Goal: Entertainment & Leisure: Browse casually

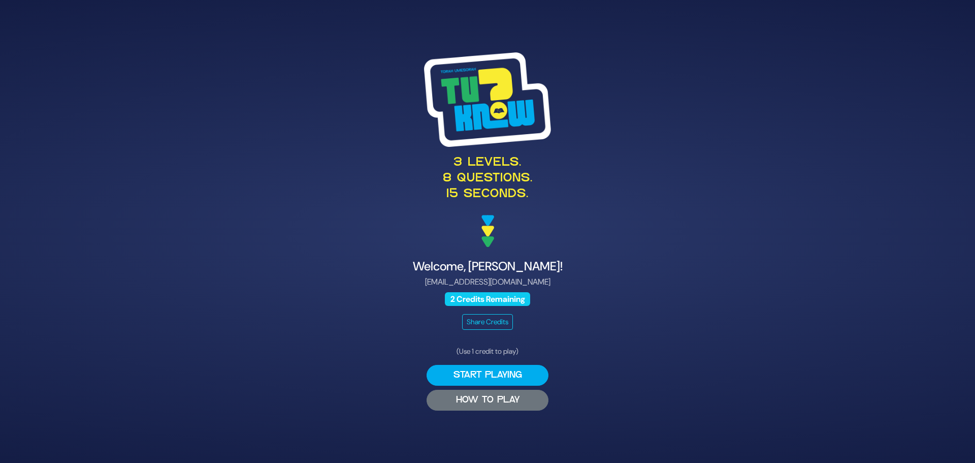
click at [522, 408] on button "HOW TO PLAY" at bounding box center [488, 400] width 122 height 21
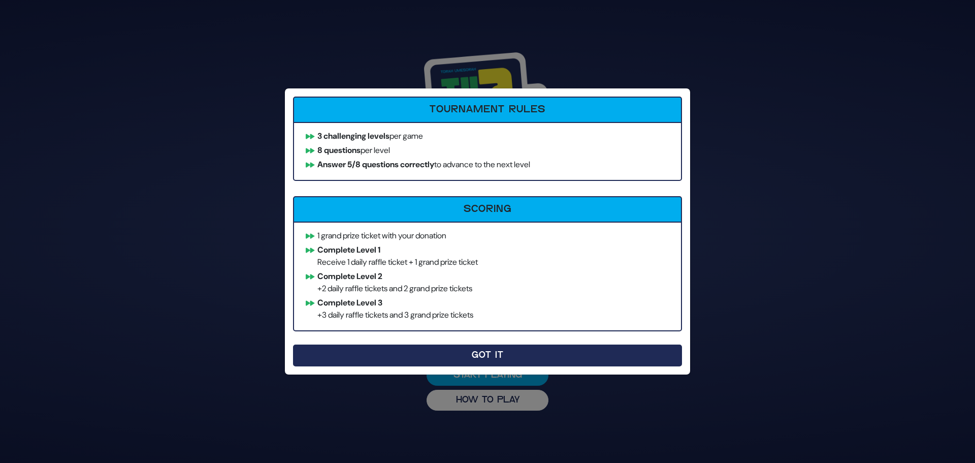
click at [487, 354] on button "Got It" at bounding box center [487, 355] width 389 height 22
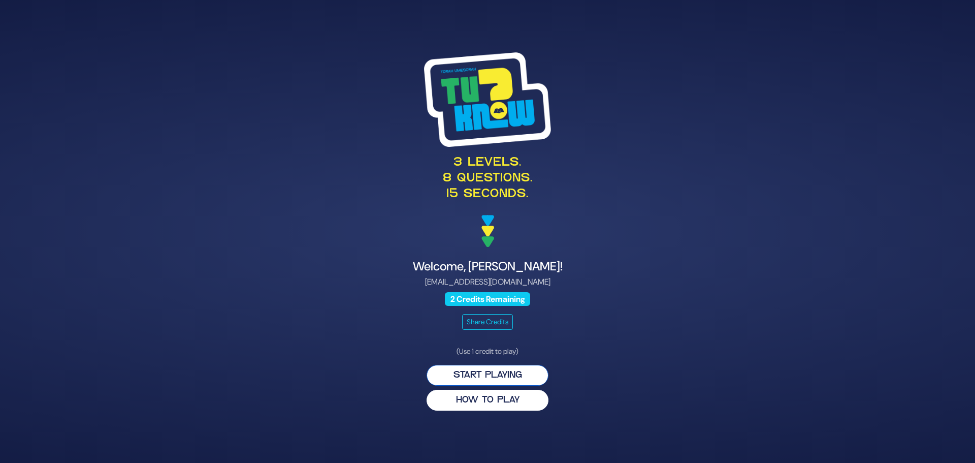
click at [512, 371] on button "Start Playing" at bounding box center [488, 375] width 122 height 21
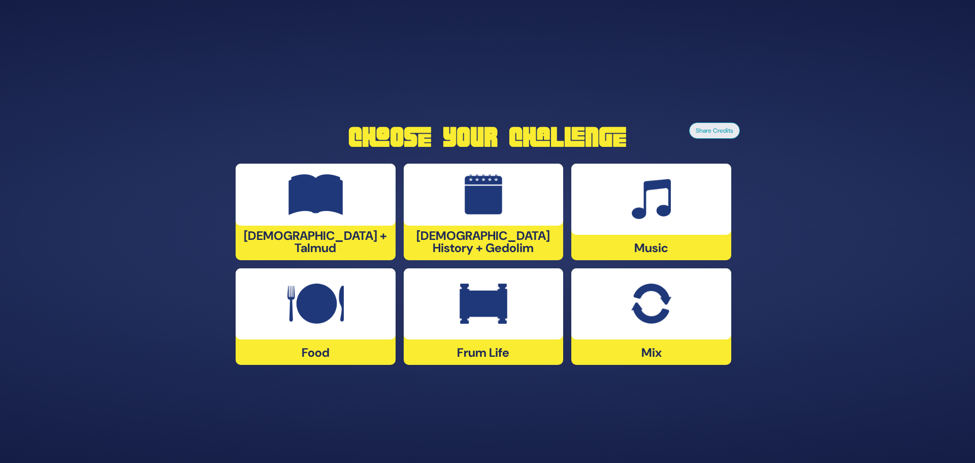
click at [502, 322] on img at bounding box center [484, 303] width 48 height 41
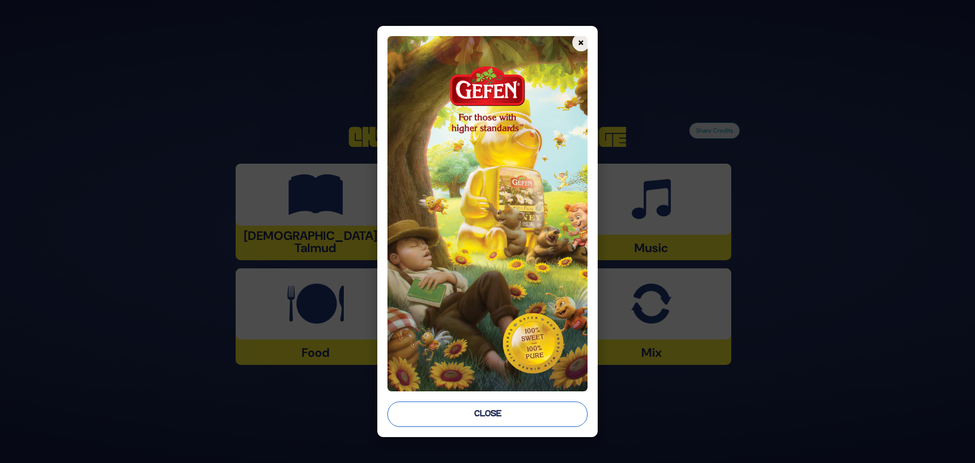
click at [529, 412] on button "Close" at bounding box center [488, 413] width 200 height 25
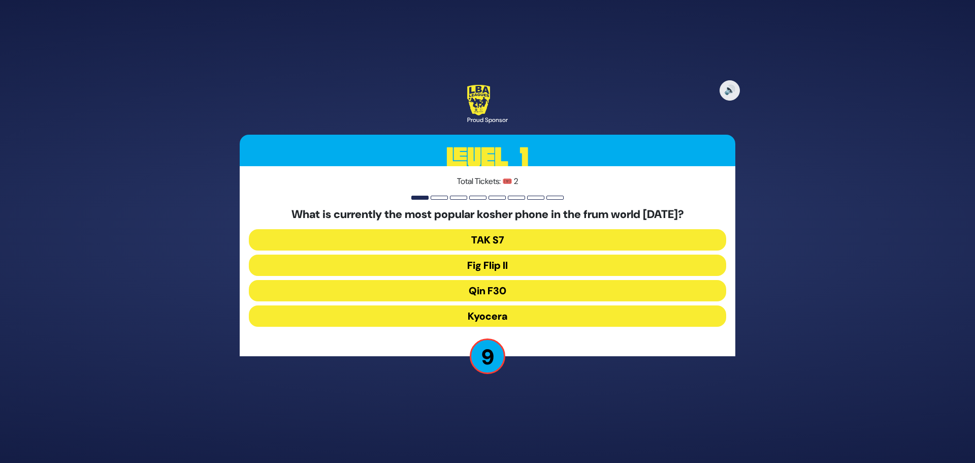
click at [488, 268] on button "Fig Flip II" at bounding box center [487, 264] width 477 height 21
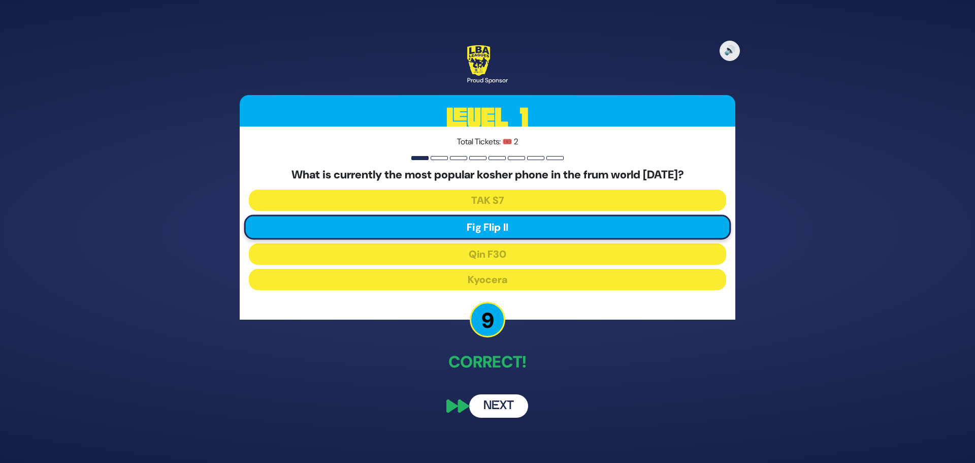
click at [514, 407] on button "Next" at bounding box center [498, 405] width 59 height 23
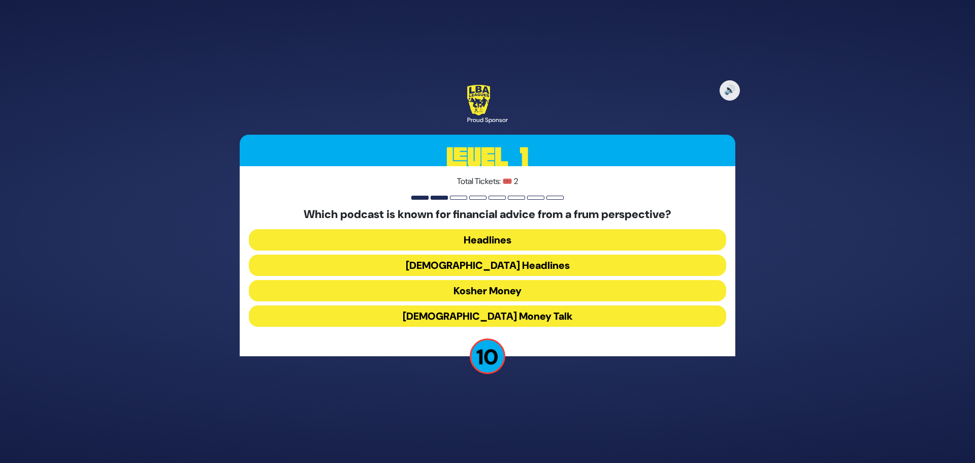
click at [530, 291] on button "Kosher Money" at bounding box center [487, 290] width 477 height 21
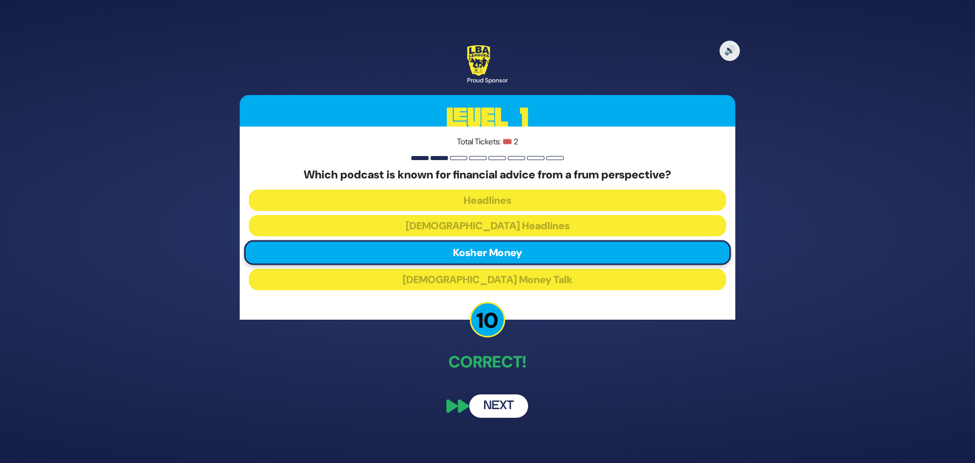
click at [487, 400] on button "Next" at bounding box center [498, 405] width 59 height 23
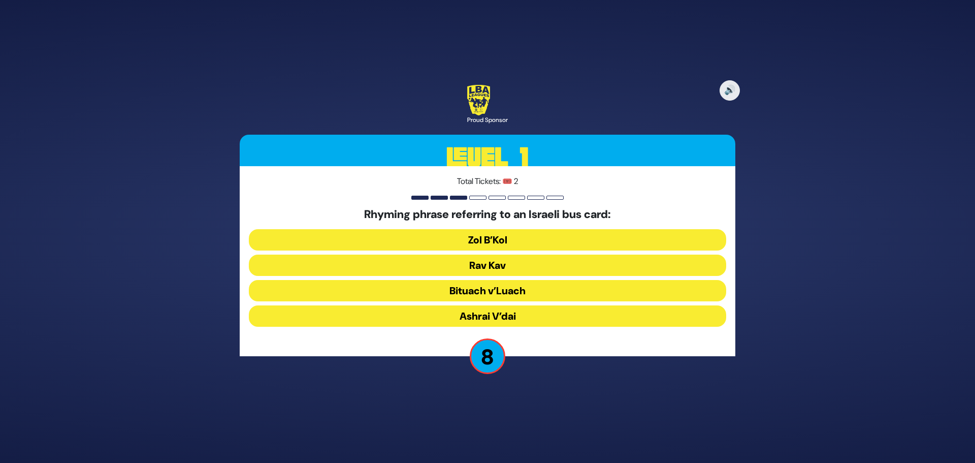
click at [519, 265] on button "Rav Kav" at bounding box center [487, 264] width 477 height 21
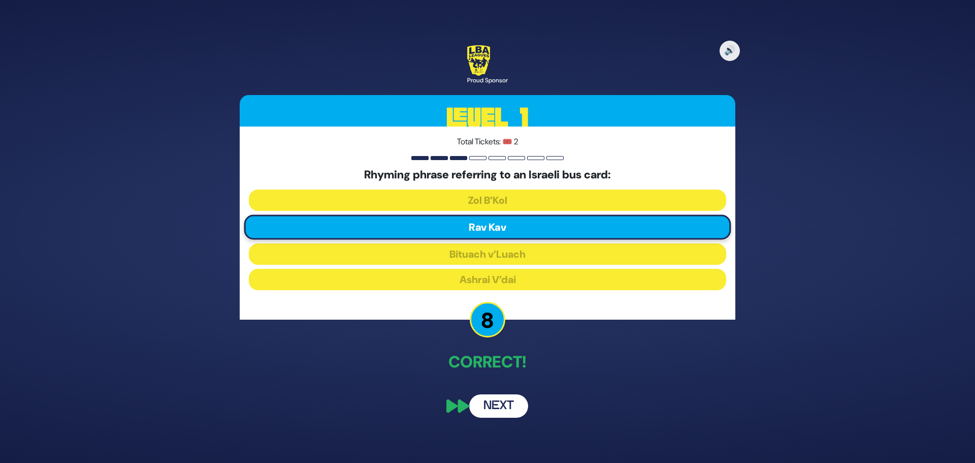
click at [508, 407] on button "Next" at bounding box center [498, 405] width 59 height 23
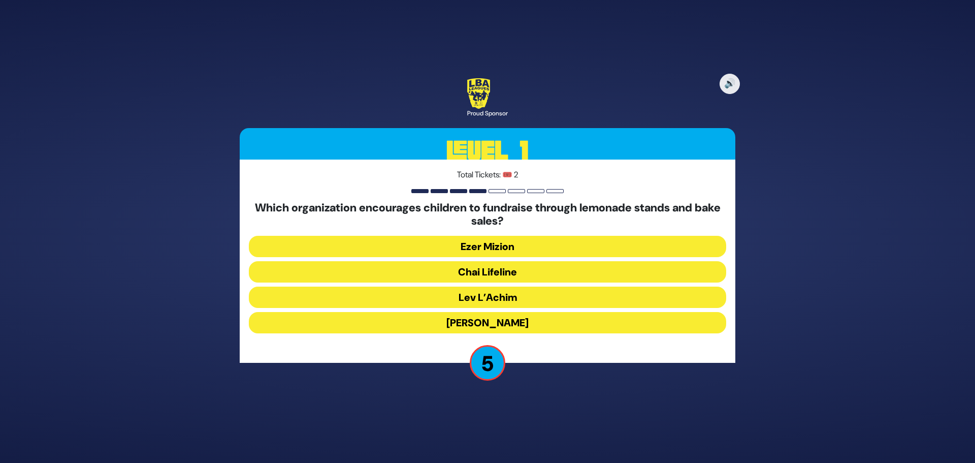
click at [519, 270] on button "Chai Lifeline" at bounding box center [487, 271] width 477 height 21
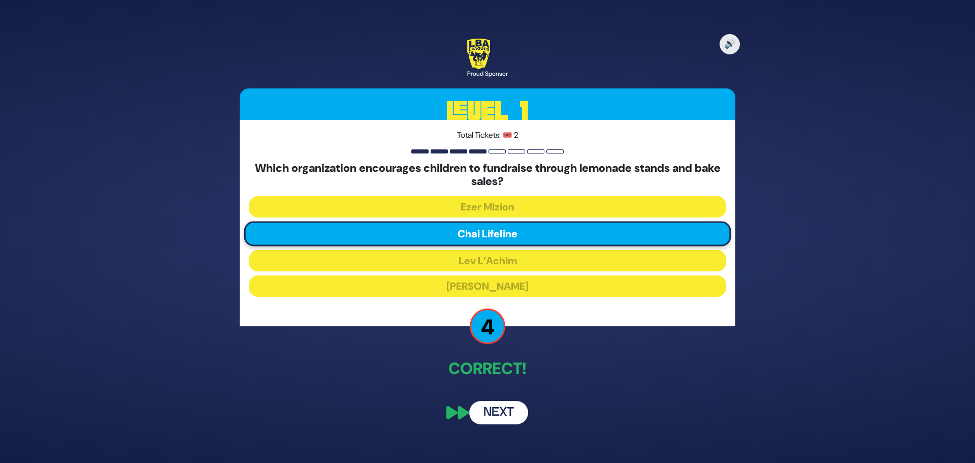
click at [500, 416] on button "Next" at bounding box center [498, 412] width 59 height 23
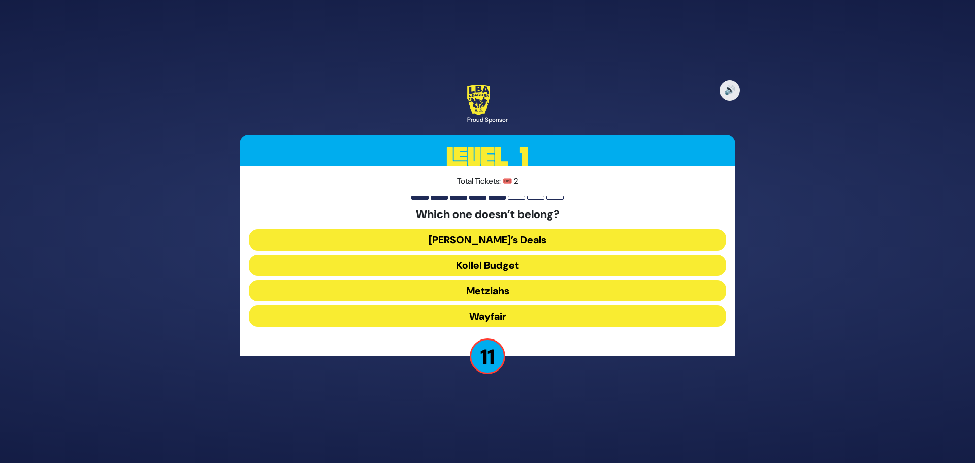
click at [511, 314] on button "Wayfair" at bounding box center [487, 315] width 477 height 21
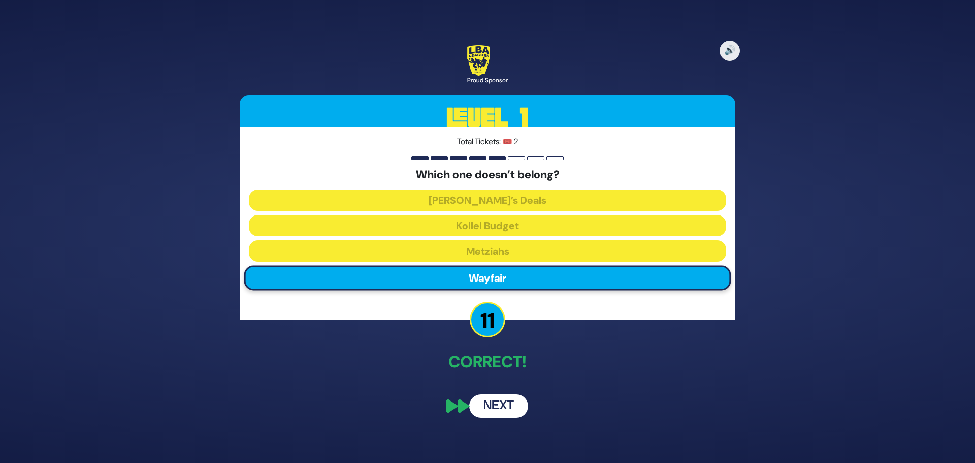
click at [505, 408] on button "Next" at bounding box center [498, 405] width 59 height 23
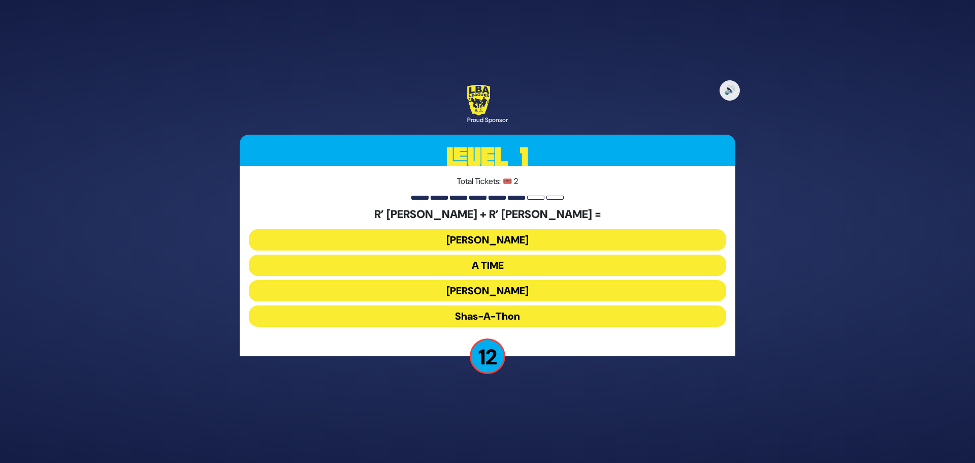
click at [512, 291] on button "Ohel Sarala" at bounding box center [487, 290] width 477 height 21
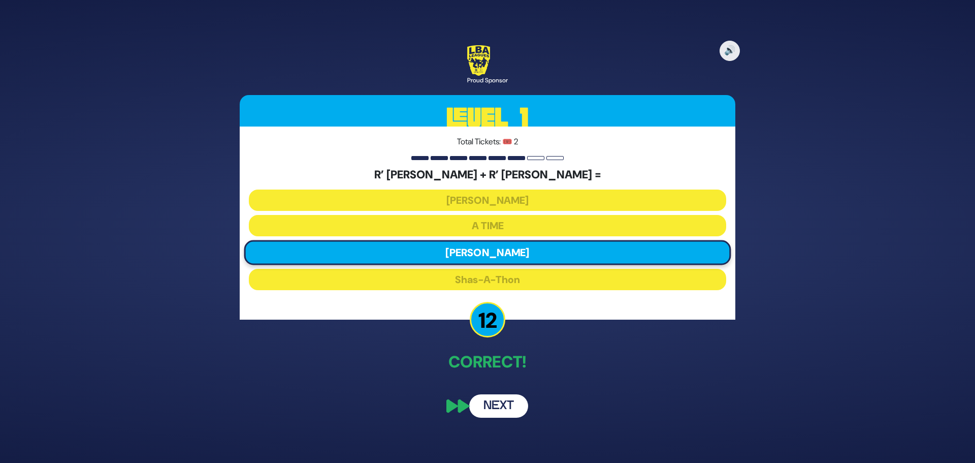
click at [505, 402] on button "Next" at bounding box center [498, 405] width 59 height 23
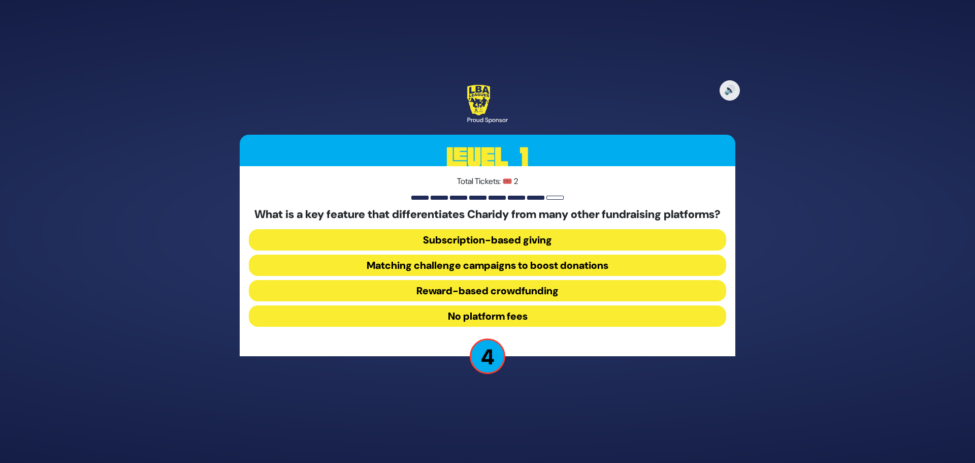
click at [534, 327] on button "No platform fees" at bounding box center [487, 315] width 477 height 21
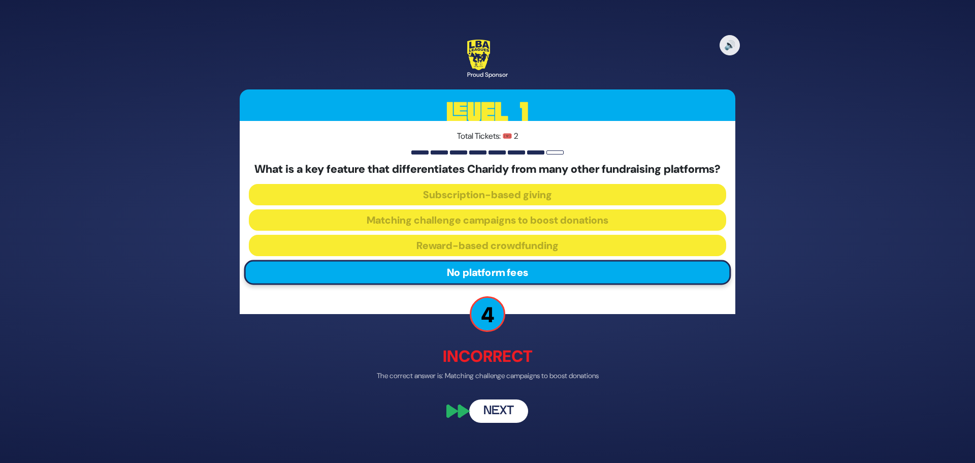
click at [503, 414] on button "Next" at bounding box center [498, 411] width 59 height 23
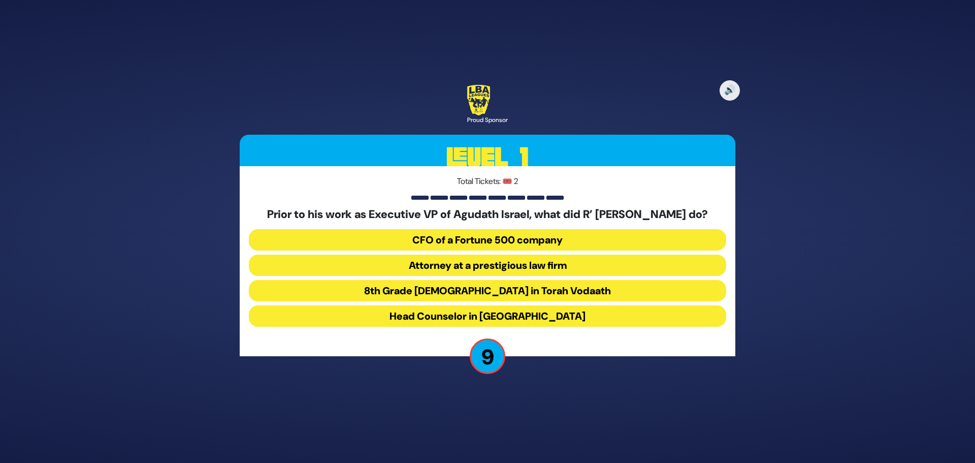
click at [577, 272] on button "Attorney at a prestigious law firm" at bounding box center [487, 264] width 477 height 21
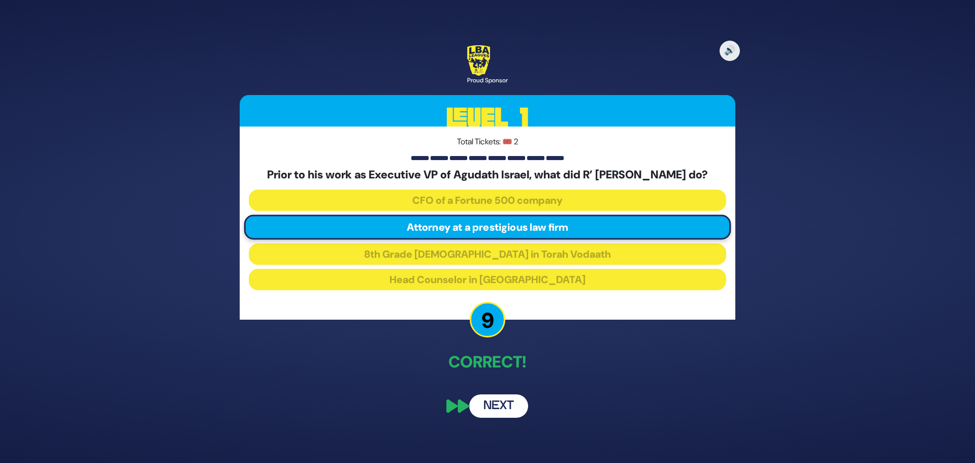
click at [499, 410] on button "Next" at bounding box center [498, 405] width 59 height 23
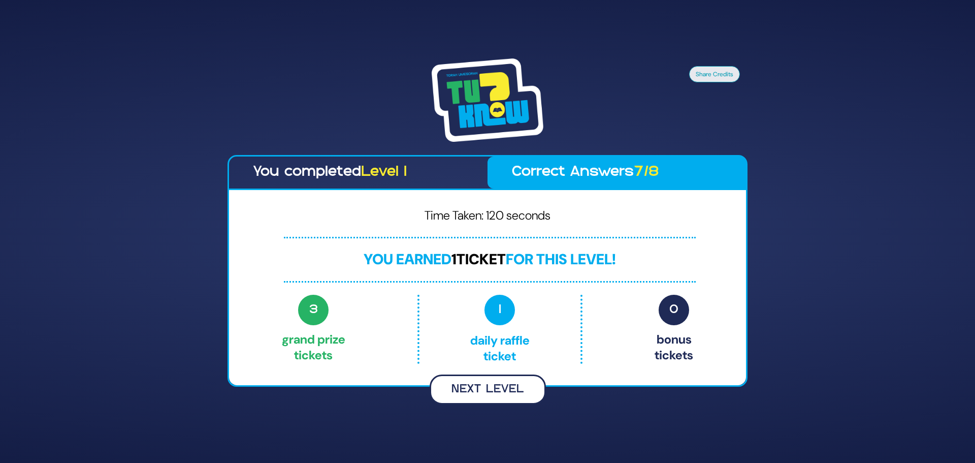
click at [495, 387] on button "Next Level" at bounding box center [488, 389] width 116 height 30
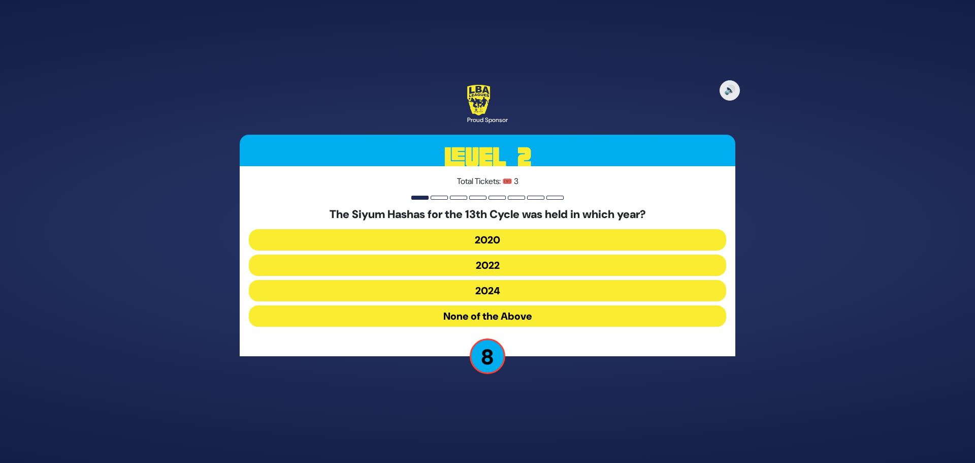
click at [497, 235] on button "2020" at bounding box center [487, 239] width 477 height 21
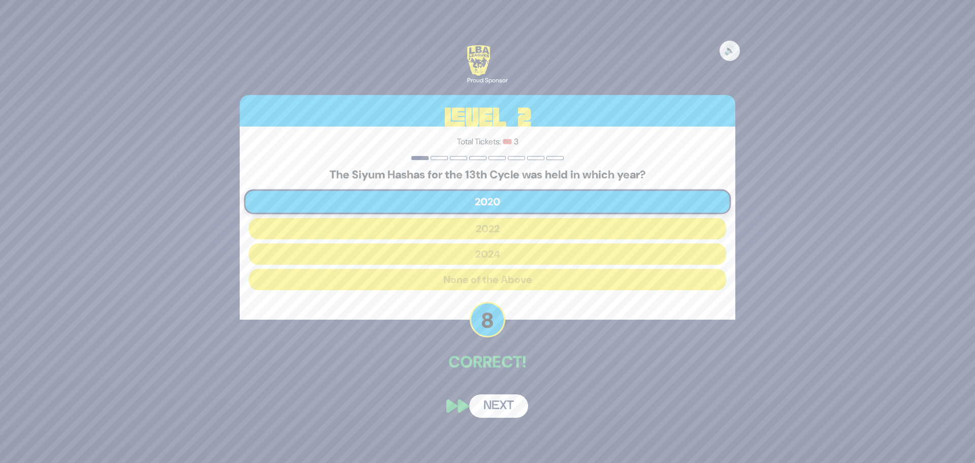
click at [506, 409] on button "Next" at bounding box center [498, 405] width 59 height 23
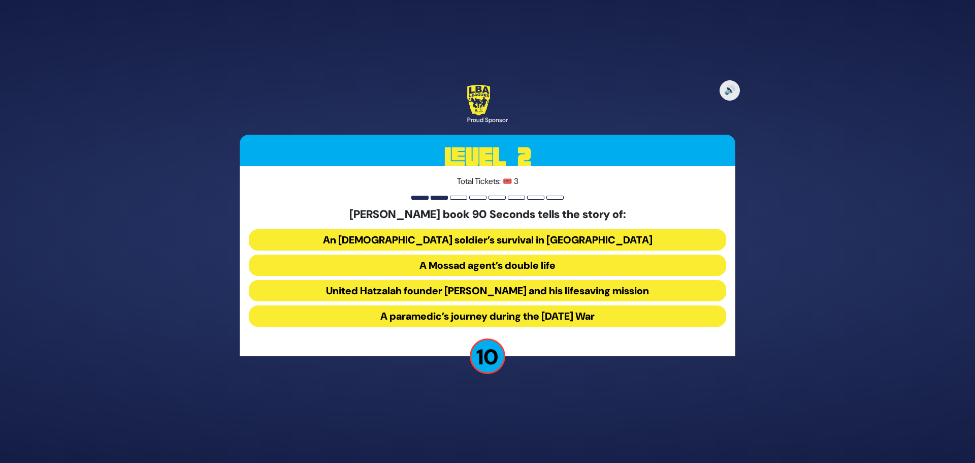
click at [541, 296] on button "United Hatzalah founder Eli Beer and his lifesaving mission" at bounding box center [487, 290] width 477 height 21
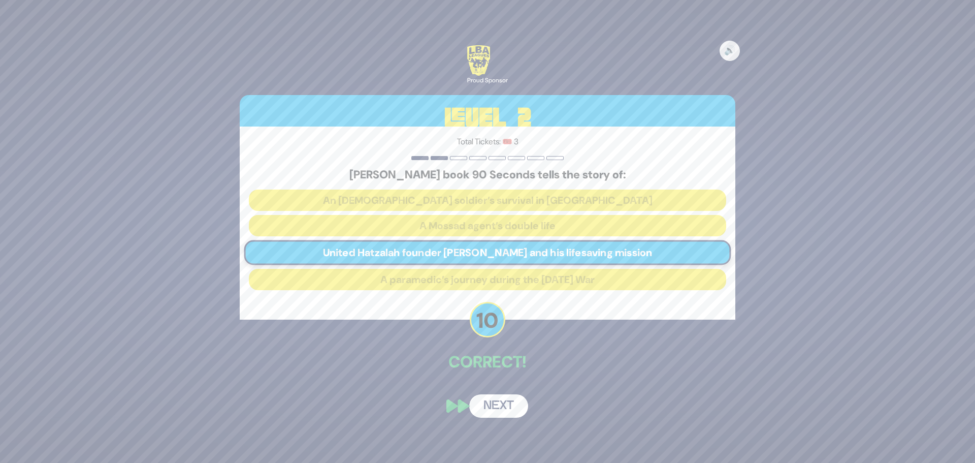
click at [513, 408] on button "Next" at bounding box center [498, 405] width 59 height 23
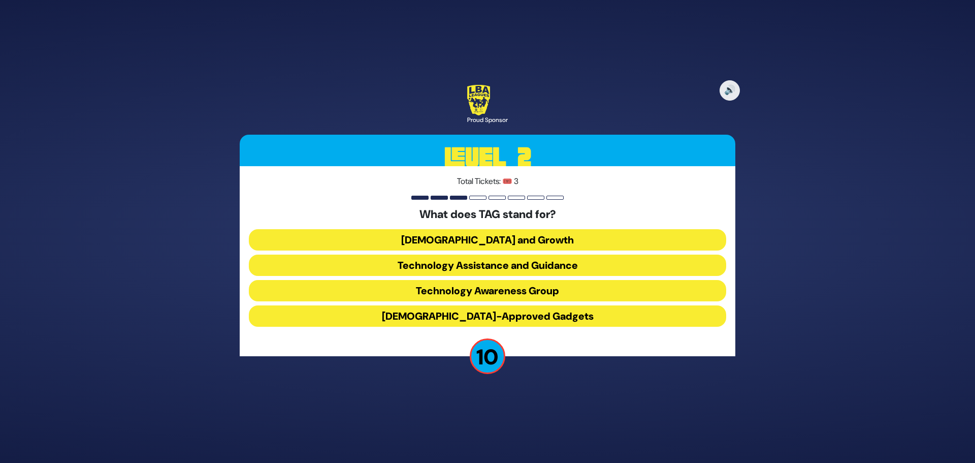
click at [529, 279] on div "What does TAG stand for? Torah and Growth Technology Assistance and Guidance Te…" at bounding box center [487, 269] width 477 height 123
click at [533, 288] on button "Technology Awareness Group" at bounding box center [487, 290] width 477 height 21
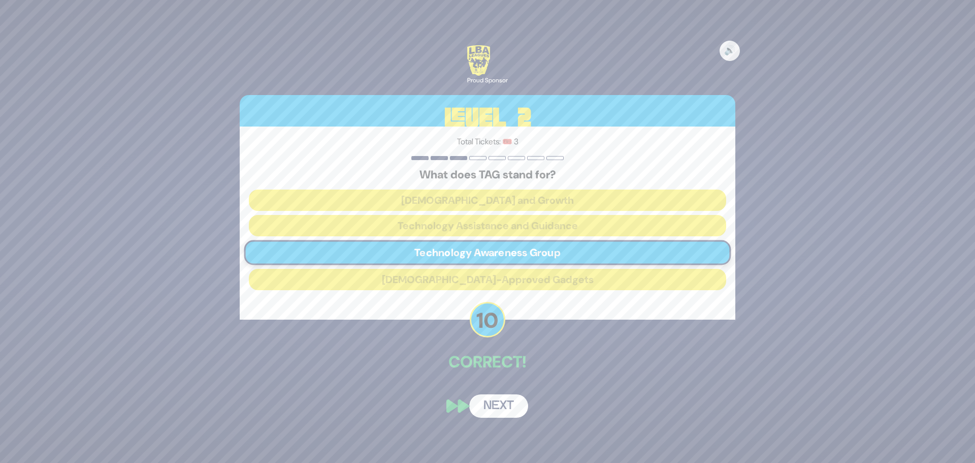
click at [502, 408] on button "Next" at bounding box center [498, 405] width 59 height 23
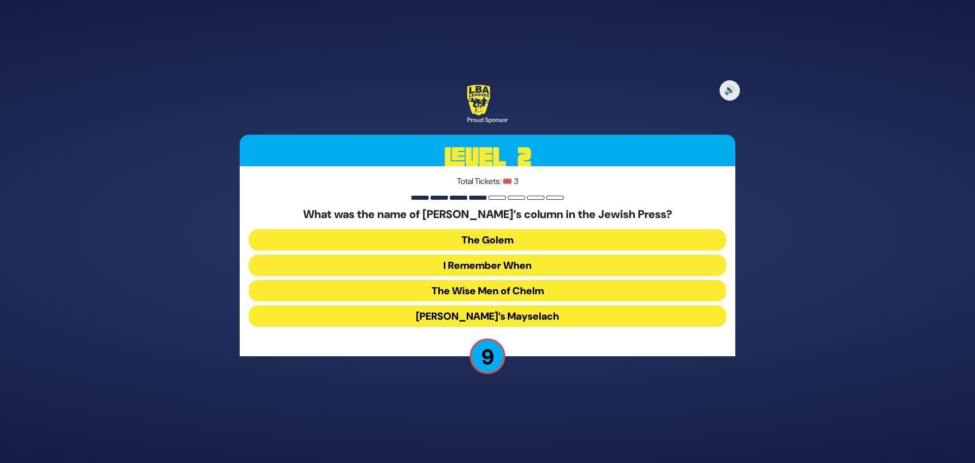
click at [549, 293] on button "The Wise Men of Chelm" at bounding box center [487, 290] width 477 height 21
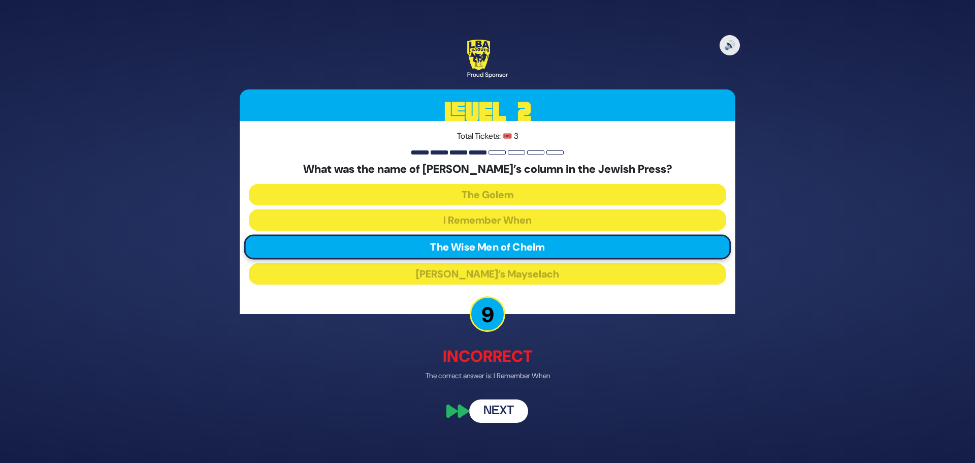
click at [499, 410] on button "Next" at bounding box center [498, 411] width 59 height 23
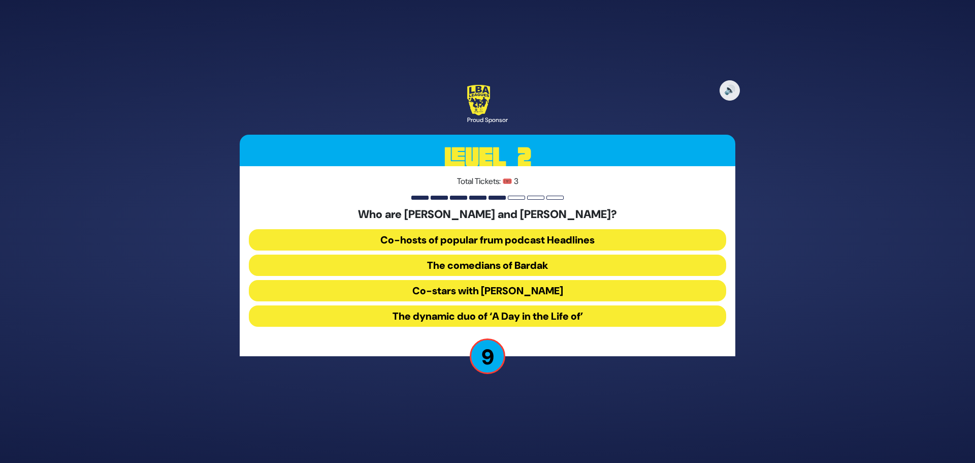
click at [554, 271] on button "The comedians of Bardak" at bounding box center [487, 264] width 477 height 21
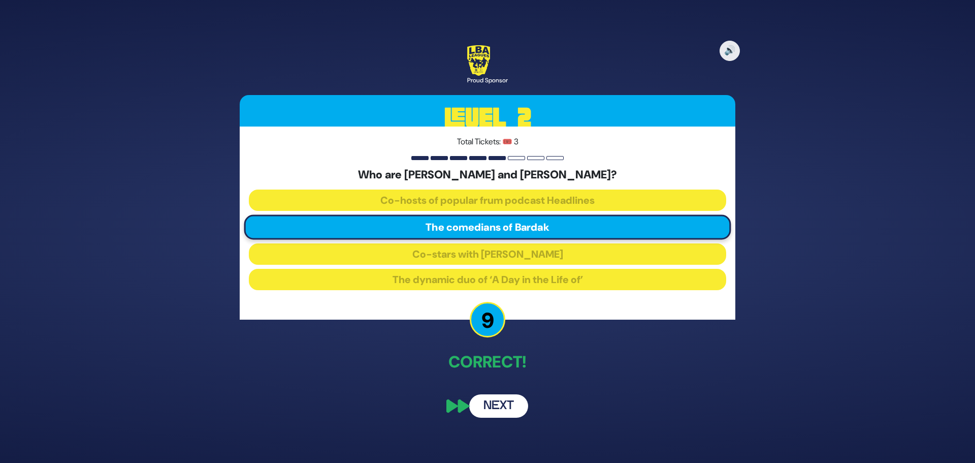
click at [499, 407] on button "Next" at bounding box center [498, 405] width 59 height 23
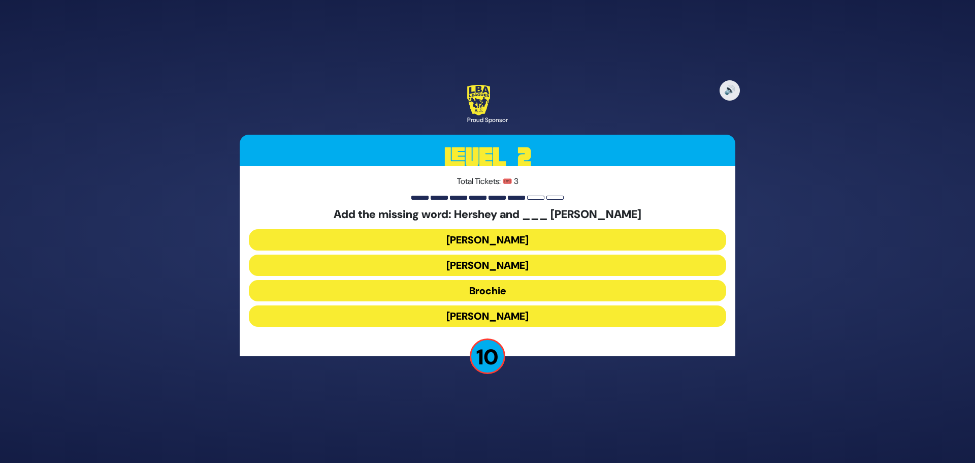
click at [501, 239] on button "Raizy" at bounding box center [487, 239] width 477 height 21
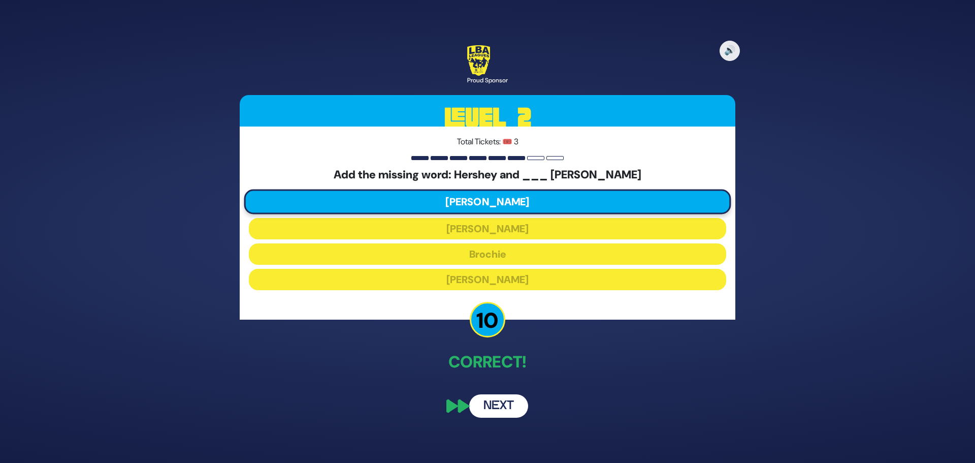
click at [503, 406] on button "Next" at bounding box center [498, 405] width 59 height 23
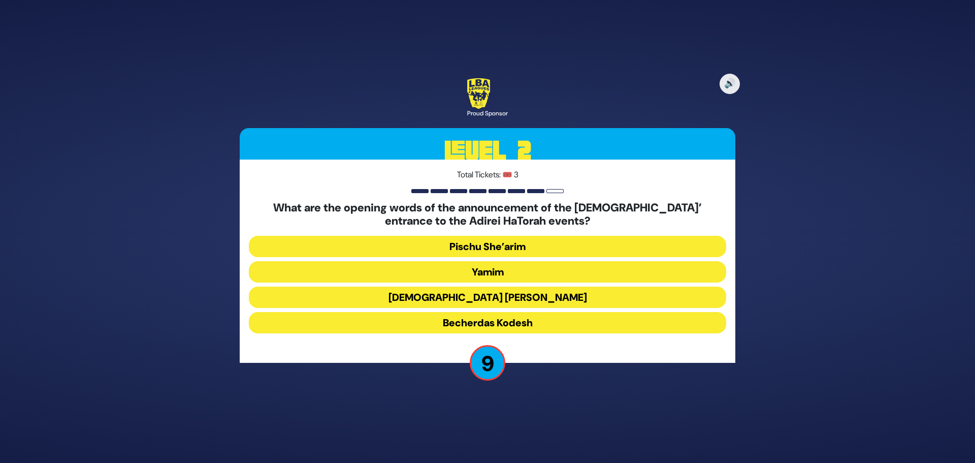
click at [535, 244] on button "Pischu She’arim" at bounding box center [487, 246] width 477 height 21
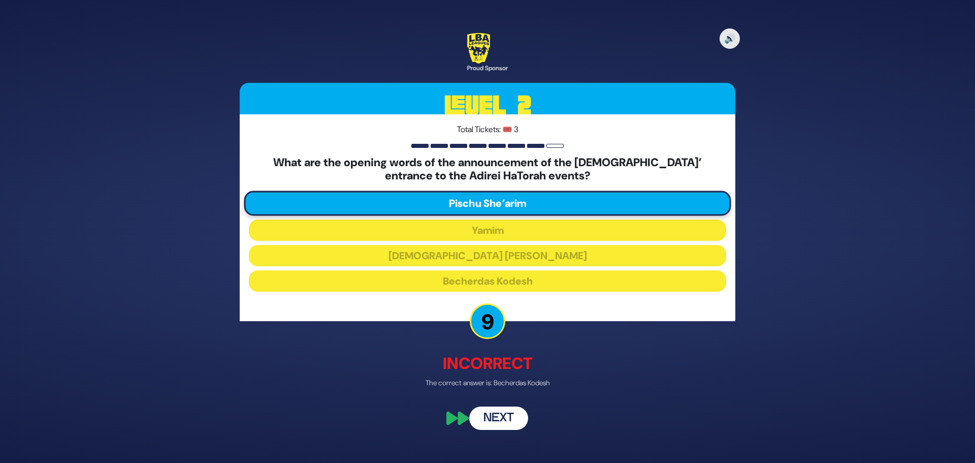
click at [483, 417] on button "Next" at bounding box center [498, 417] width 59 height 23
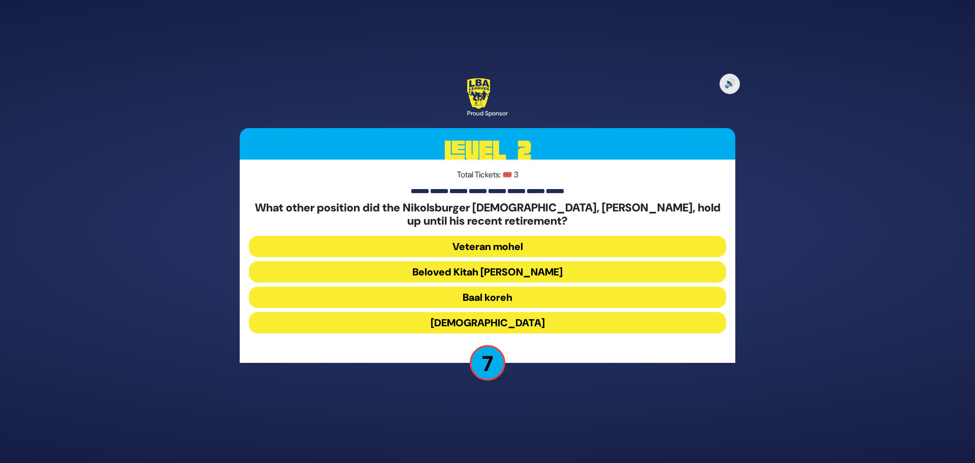
click at [544, 268] on button "Beloved Kitah Aleph Rebbi" at bounding box center [487, 271] width 477 height 21
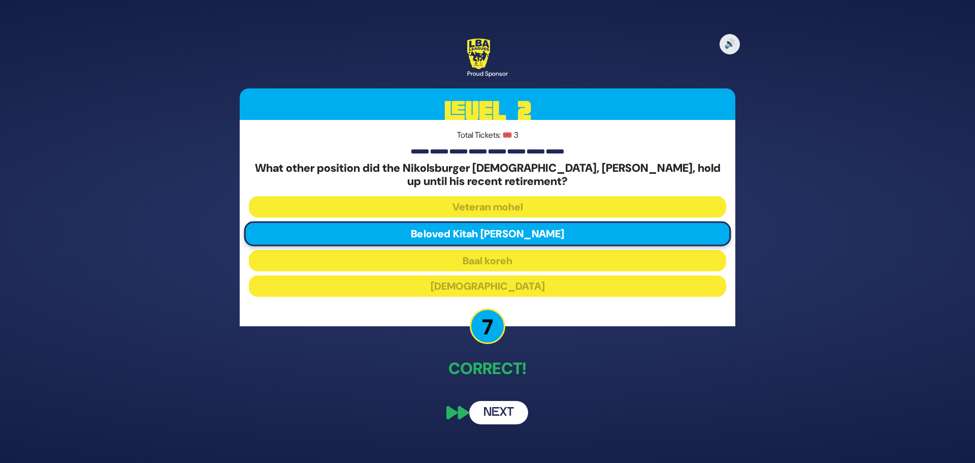
click at [492, 411] on button "Next" at bounding box center [498, 412] width 59 height 23
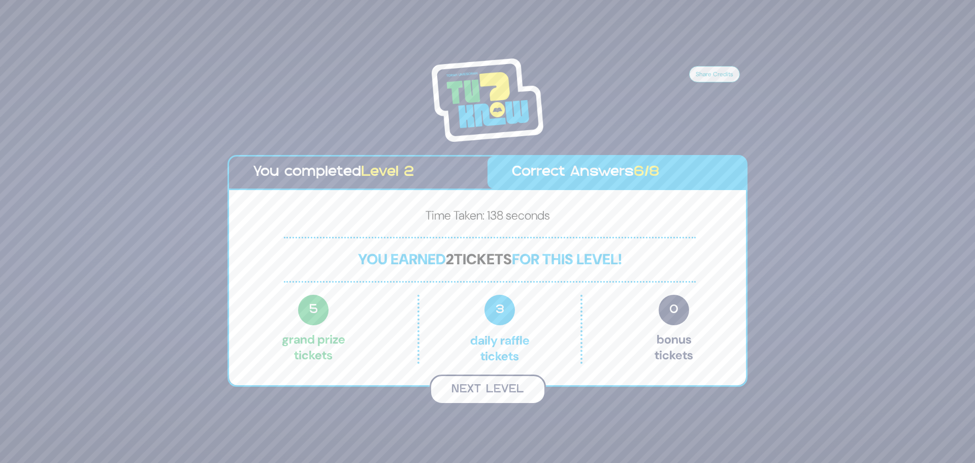
click at [485, 397] on button "Next Level" at bounding box center [488, 389] width 116 height 30
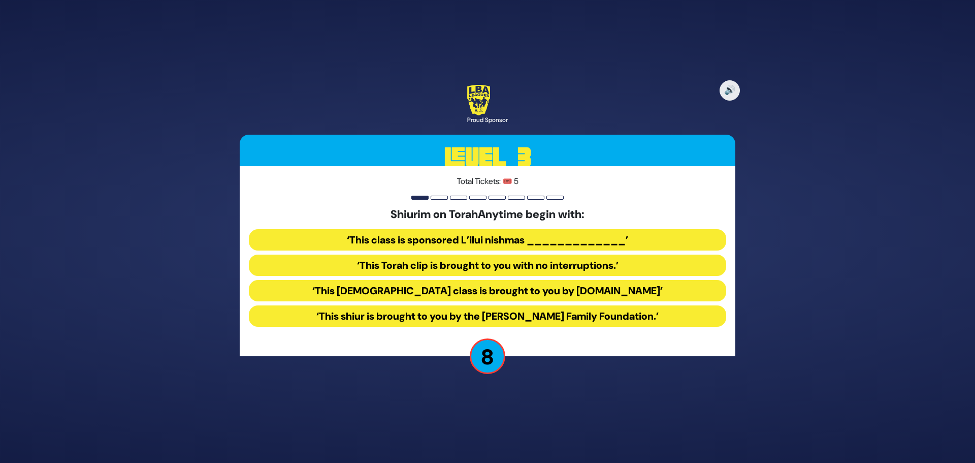
click at [518, 294] on button "‘This Torah class is brought to you by TorahAnytime.com’" at bounding box center [487, 290] width 477 height 21
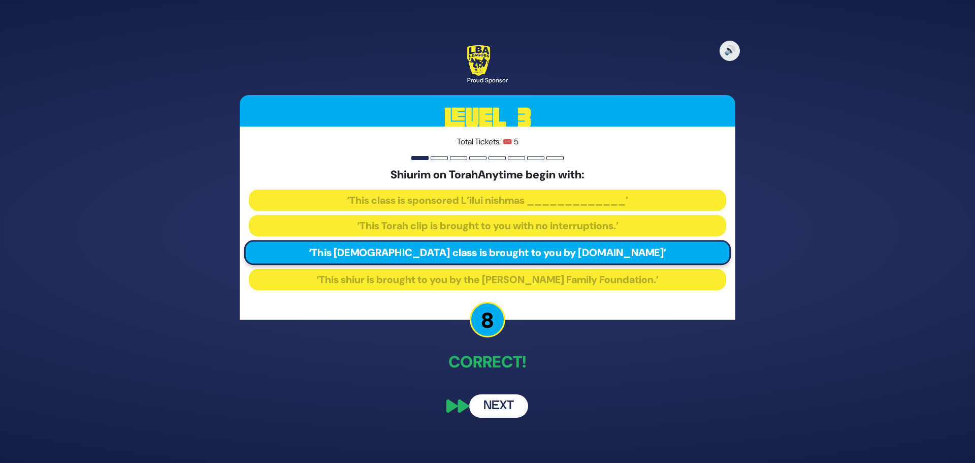
click at [497, 405] on button "Next" at bounding box center [498, 405] width 59 height 23
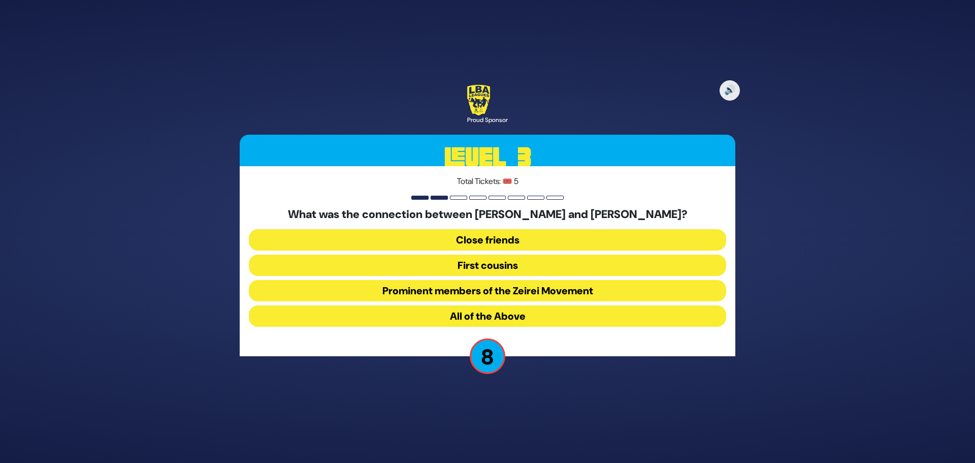
click at [512, 313] on button "All of the Above" at bounding box center [487, 315] width 477 height 21
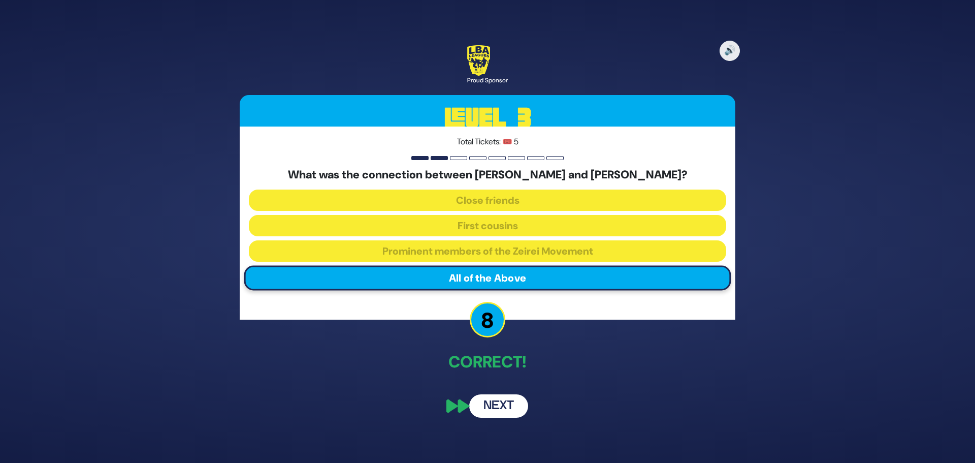
click at [507, 410] on button "Next" at bounding box center [498, 405] width 59 height 23
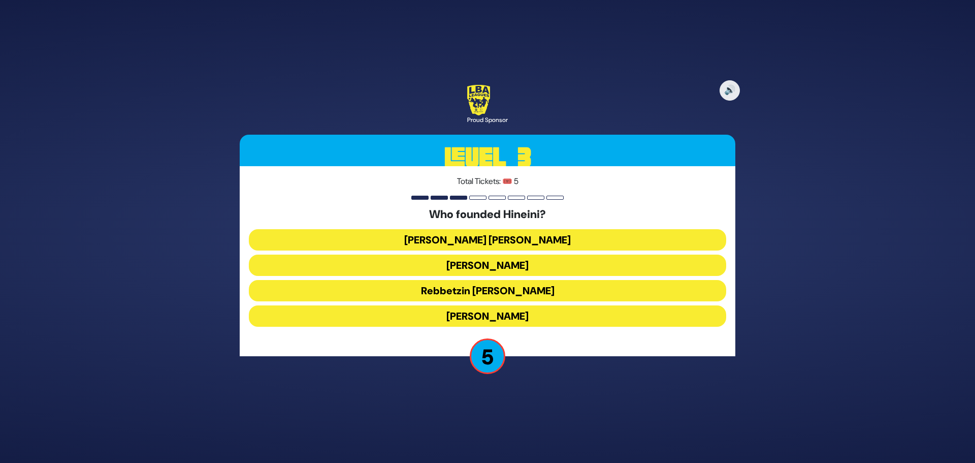
click at [549, 266] on button "Rebbetzin Esther Jungreis" at bounding box center [487, 264] width 477 height 21
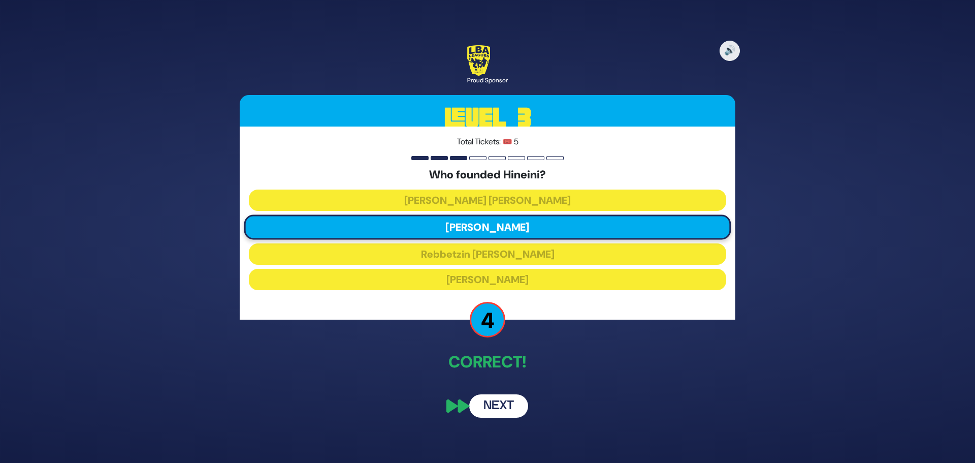
click at [492, 404] on button "Next" at bounding box center [498, 405] width 59 height 23
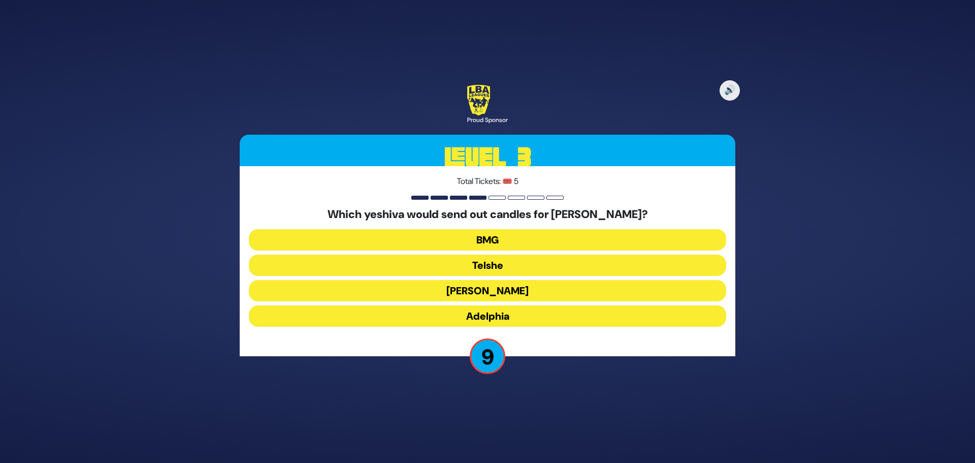
click at [497, 268] on button "Telshe" at bounding box center [487, 264] width 477 height 21
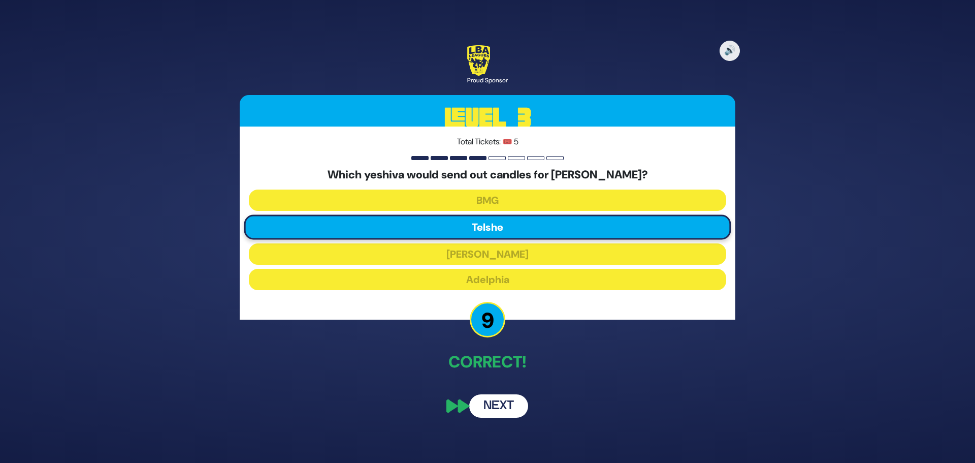
click at [497, 403] on button "Next" at bounding box center [498, 405] width 59 height 23
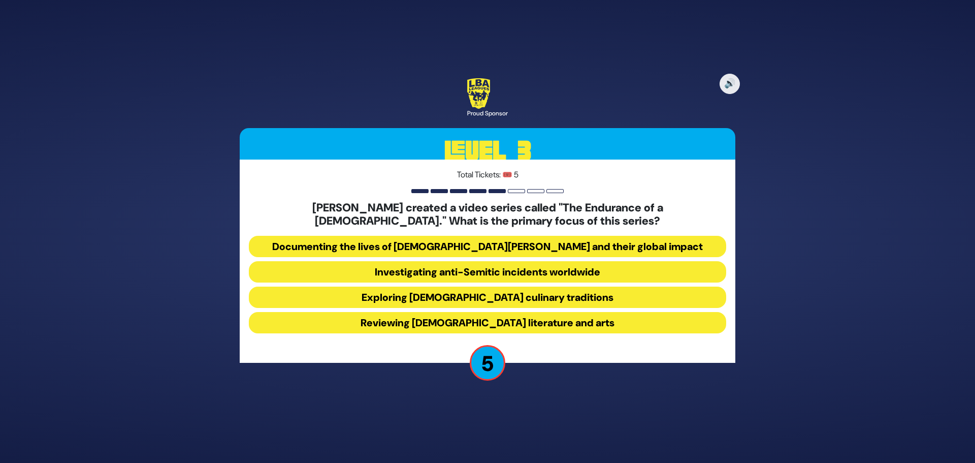
click at [547, 300] on button "Exploring Jewish culinary traditions" at bounding box center [487, 296] width 477 height 21
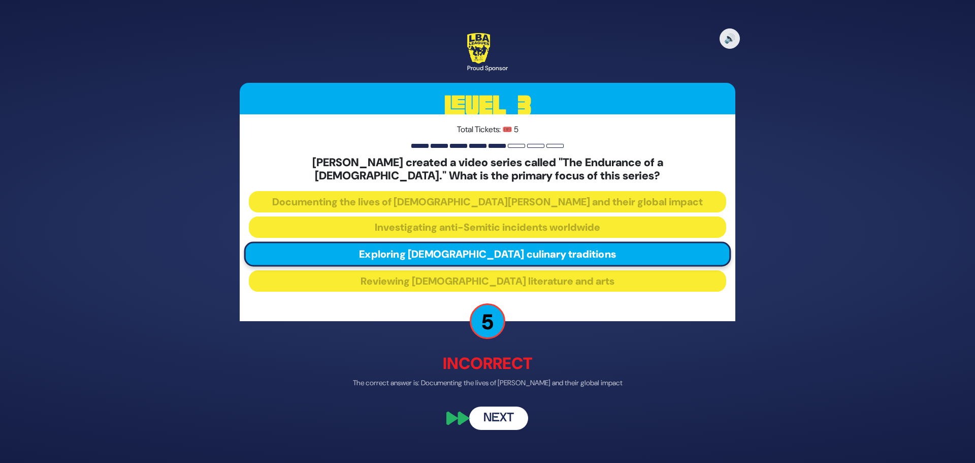
click at [489, 416] on button "Next" at bounding box center [498, 417] width 59 height 23
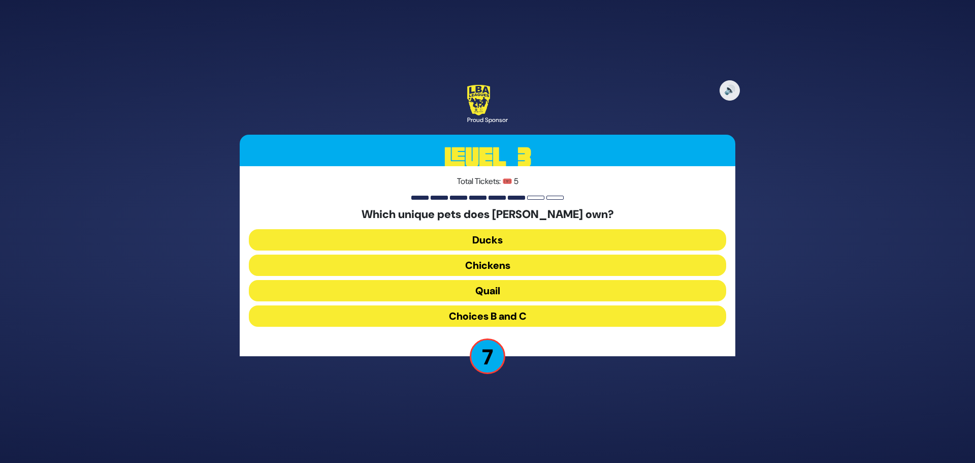
click at [518, 265] on button "Chickens" at bounding box center [487, 264] width 477 height 21
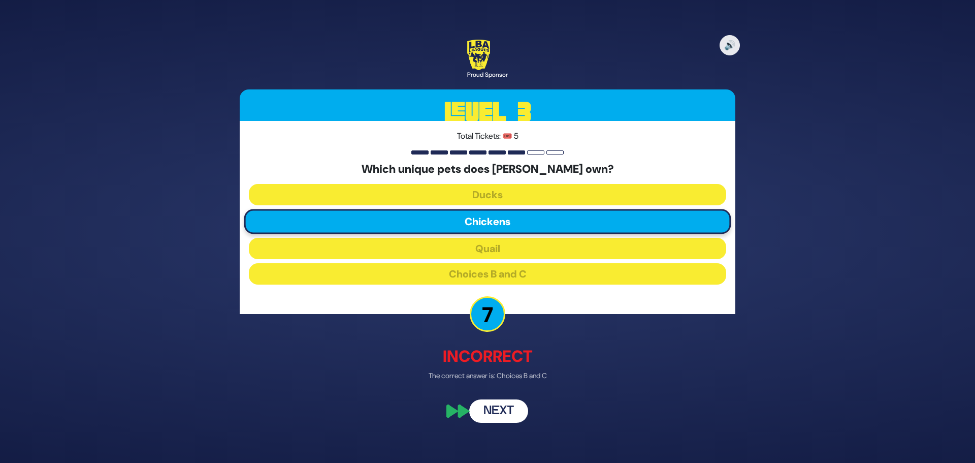
click at [495, 401] on button "Next" at bounding box center [498, 411] width 59 height 23
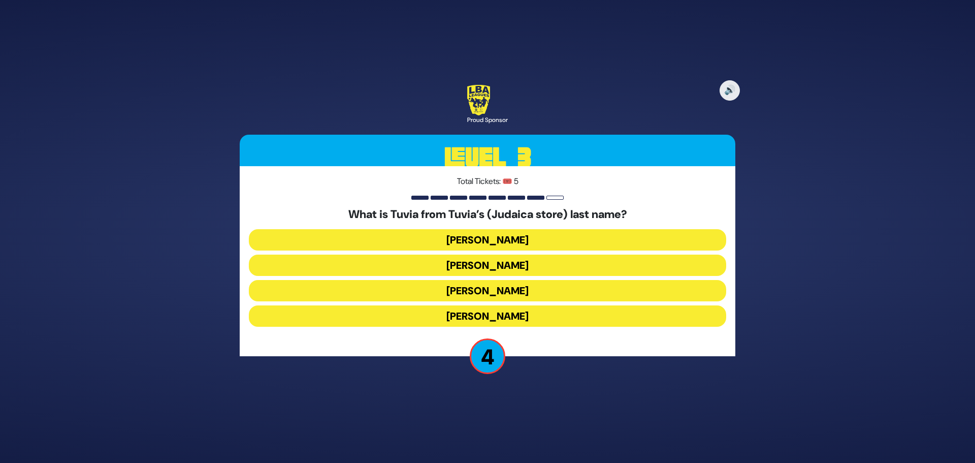
click at [507, 317] on button "Schulsinger" at bounding box center [487, 315] width 477 height 21
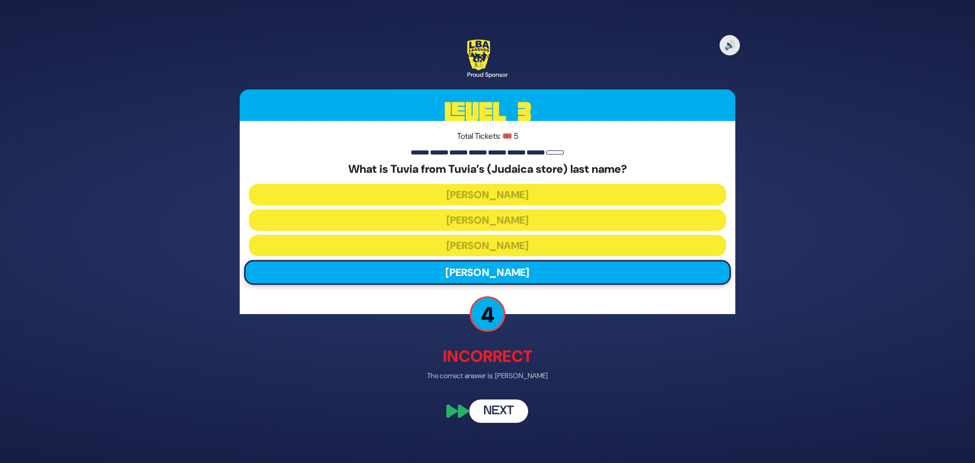
click at [504, 412] on button "Next" at bounding box center [498, 411] width 59 height 23
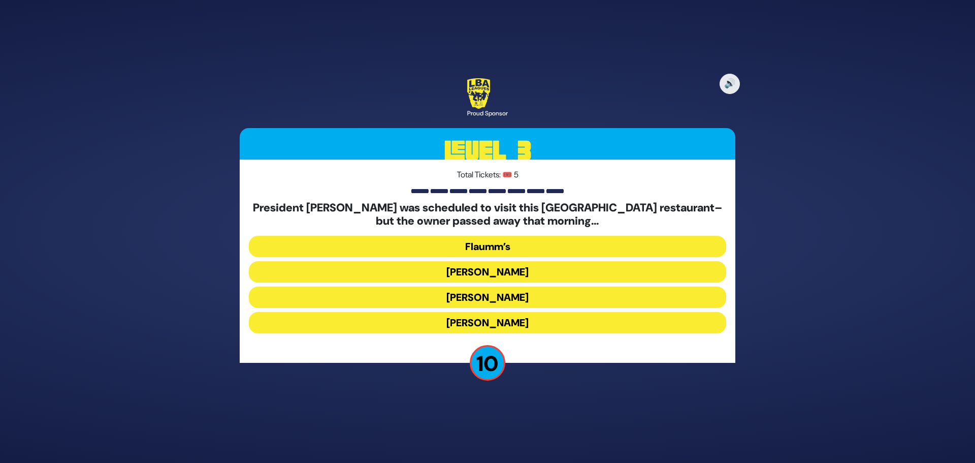
click at [507, 296] on button "Gottlieb’s" at bounding box center [487, 296] width 477 height 21
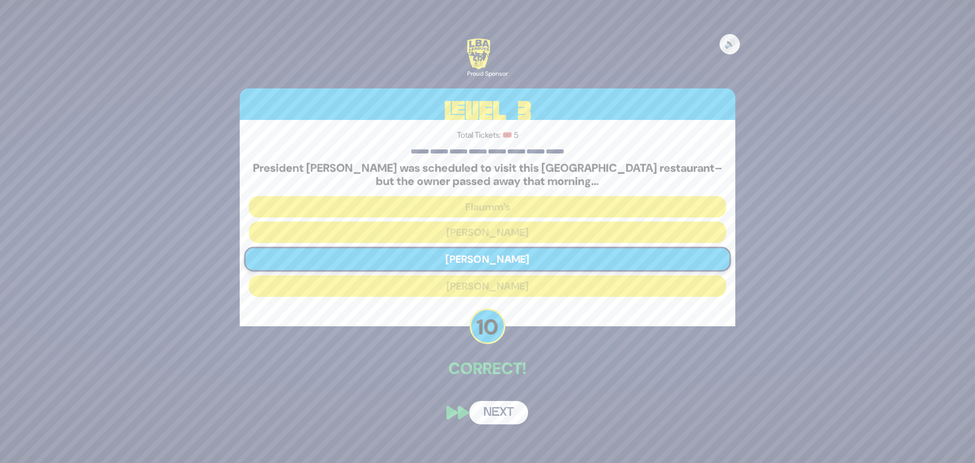
click at [514, 415] on button "Next" at bounding box center [498, 412] width 59 height 23
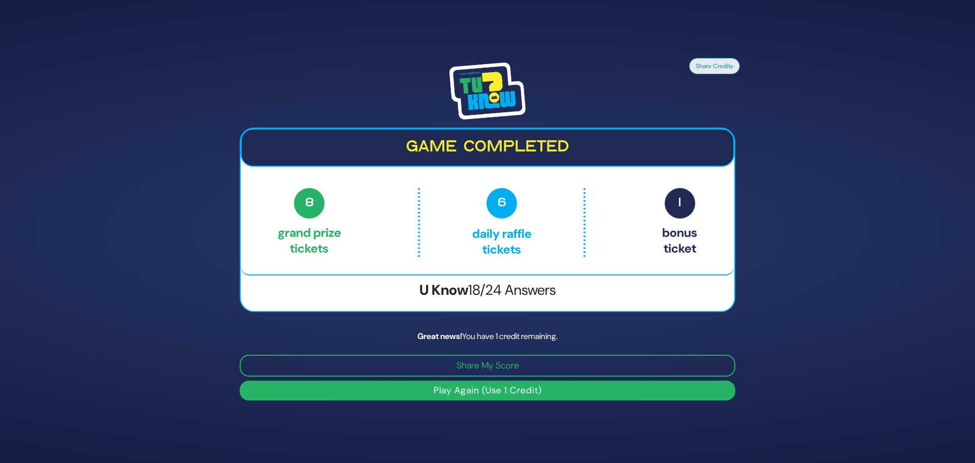
click at [505, 394] on button "Play Again (Use 1 Credit)" at bounding box center [488, 390] width 496 height 20
click at [440, 388] on button "Play Again (Use 1 Credit)" at bounding box center [488, 390] width 496 height 20
click at [413, 391] on button "Play Again (Use 1 Credit)" at bounding box center [488, 390] width 496 height 20
click at [528, 390] on button "Play Again (Use 1 Credit)" at bounding box center [488, 390] width 496 height 20
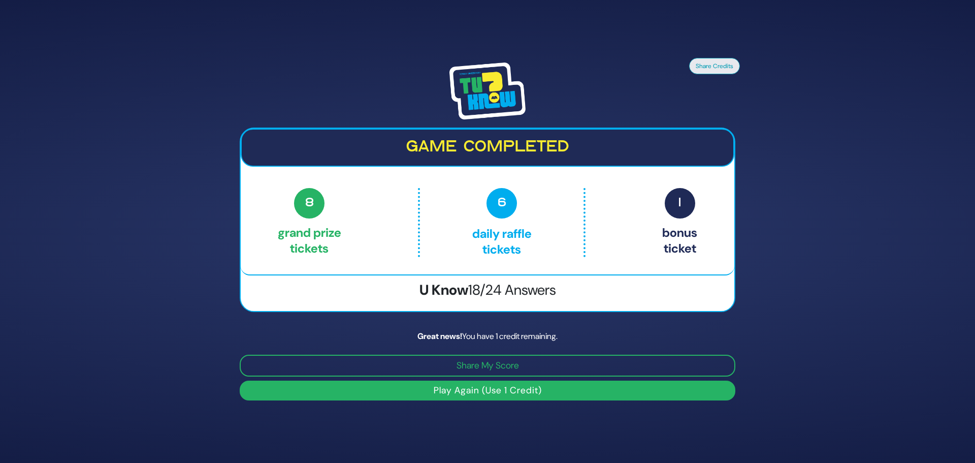
click at [516, 320] on div "Share Credits Game completed 8 Grand Prize tickets 6 Daily Raffle tickets 1 Bon…" at bounding box center [488, 231] width 520 height 362
click at [563, 254] on div "6 Daily Raffle tickets" at bounding box center [502, 222] width 168 height 69
click at [490, 386] on button "Play Again (Use 1 Credit)" at bounding box center [488, 390] width 496 height 20
click at [492, 387] on button "Play Again (Use 1 Credit)" at bounding box center [488, 390] width 496 height 20
click at [492, 389] on button "Play Again (Use 1 Credit)" at bounding box center [488, 390] width 496 height 20
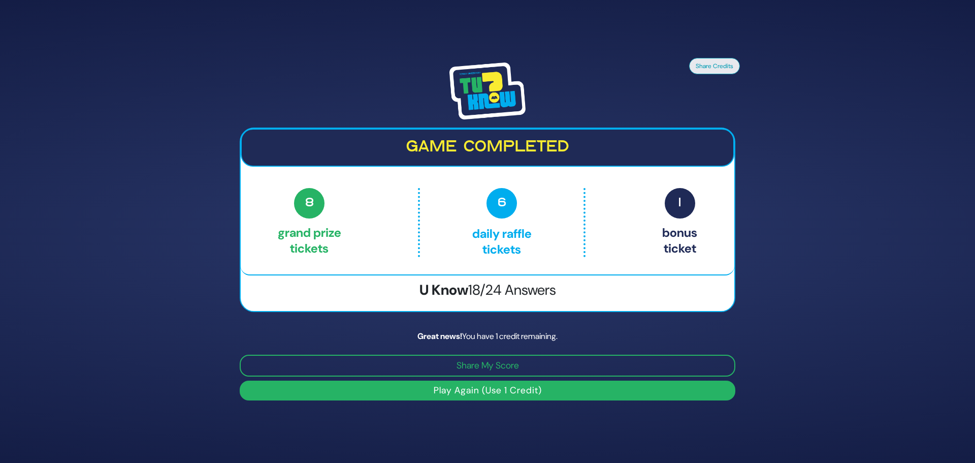
drag, startPoint x: 490, startPoint y: 388, endPoint x: 457, endPoint y: 382, distance: 33.4
click at [457, 382] on button "Play Again (Use 1 Credit)" at bounding box center [488, 390] width 496 height 20
click at [471, 317] on div "Share Credits Game completed 8 Grand Prize tickets 6 Daily Raffle tickets 1 Bon…" at bounding box center [488, 231] width 520 height 362
click at [500, 284] on span "18/24 Answers" at bounding box center [512, 289] width 88 height 19
click at [503, 390] on button "Play Again (Use 1 Credit)" at bounding box center [488, 390] width 496 height 20
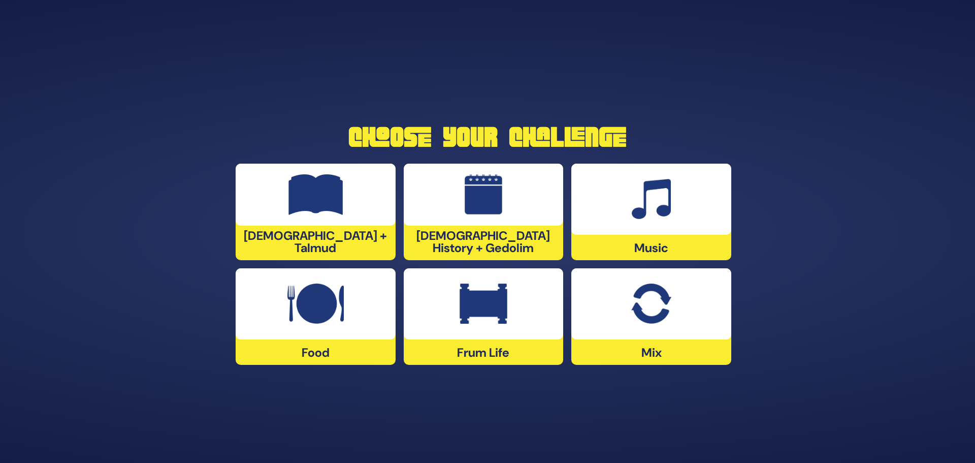
click at [651, 313] on img at bounding box center [651, 303] width 40 height 41
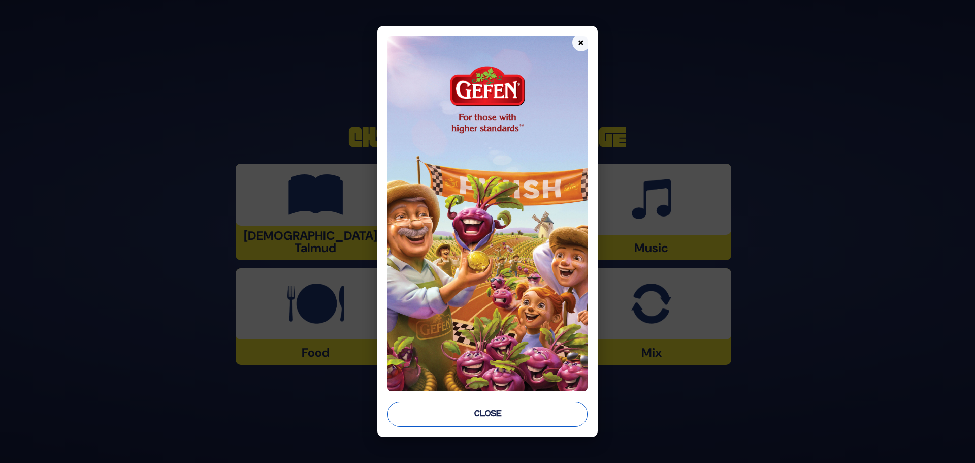
click at [499, 419] on button "Close" at bounding box center [488, 413] width 200 height 25
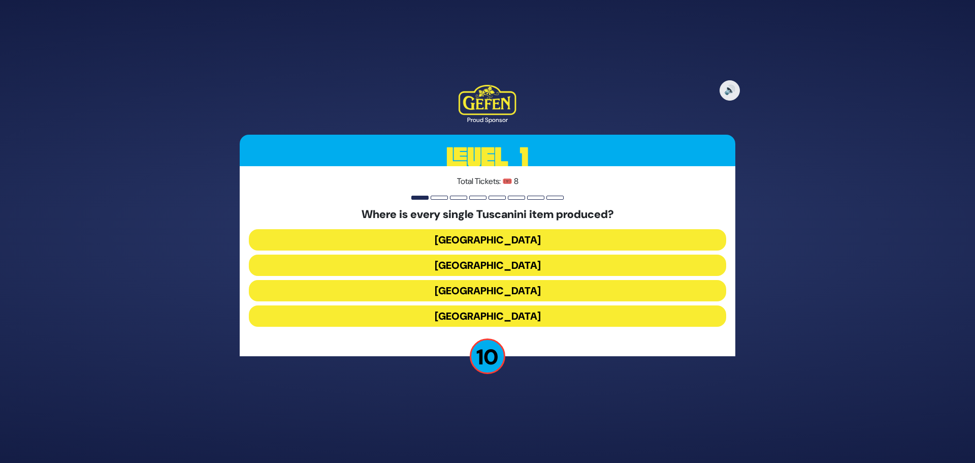
click at [500, 286] on button "Italy" at bounding box center [487, 290] width 477 height 21
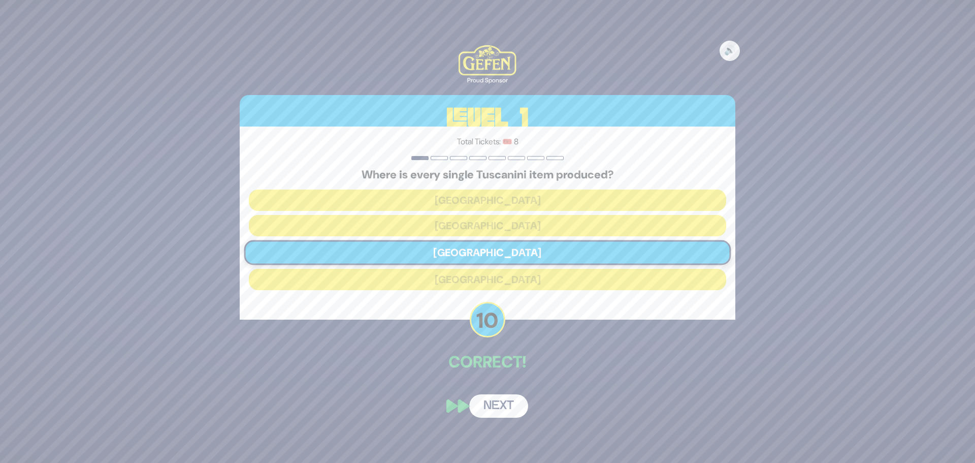
click at [515, 407] on button "Next" at bounding box center [498, 405] width 59 height 23
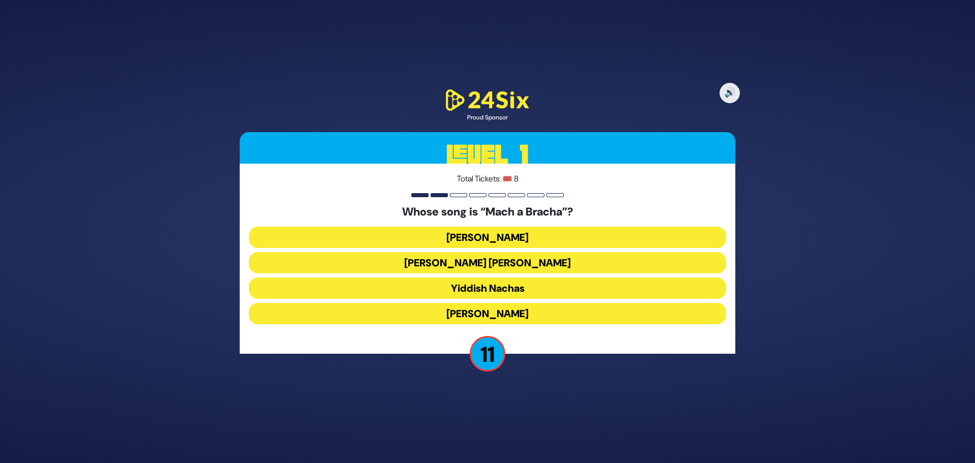
click at [506, 261] on button "Shmueli Ungar" at bounding box center [487, 262] width 477 height 21
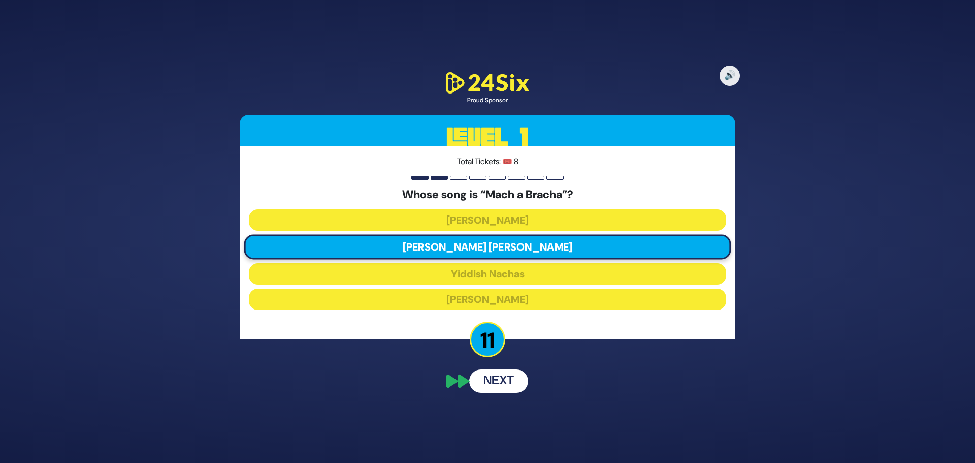
click at [507, 387] on button "Next" at bounding box center [498, 380] width 59 height 23
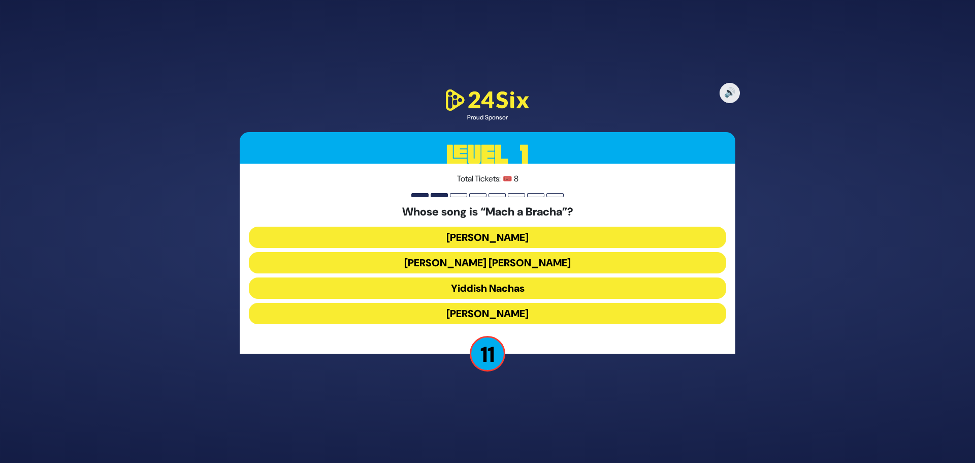
click at [513, 264] on button "Shmueli Ungar" at bounding box center [487, 262] width 477 height 21
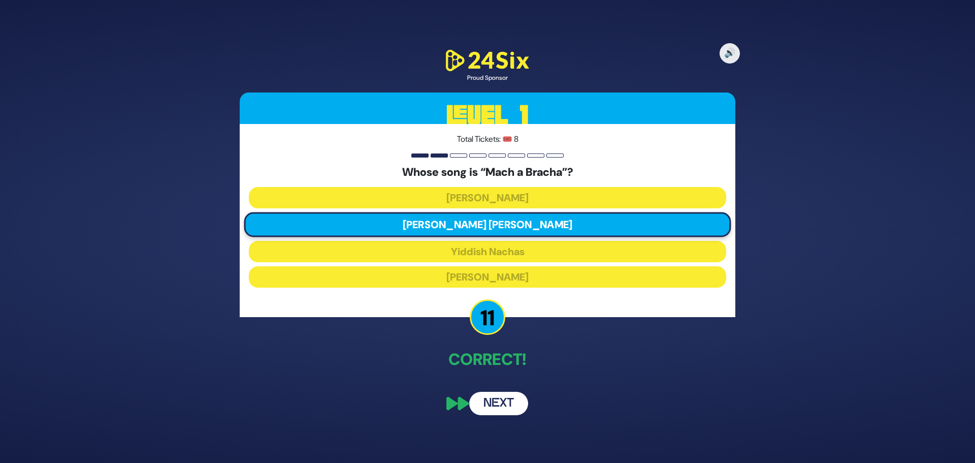
click at [503, 401] on button "Next" at bounding box center [498, 403] width 59 height 23
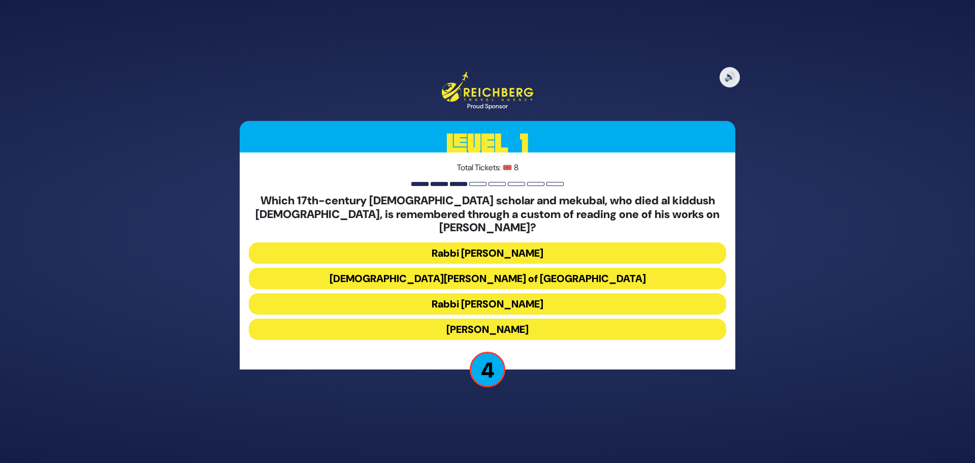
click at [512, 268] on button "Rabbi Shimshon of Ostropoli" at bounding box center [487, 278] width 477 height 21
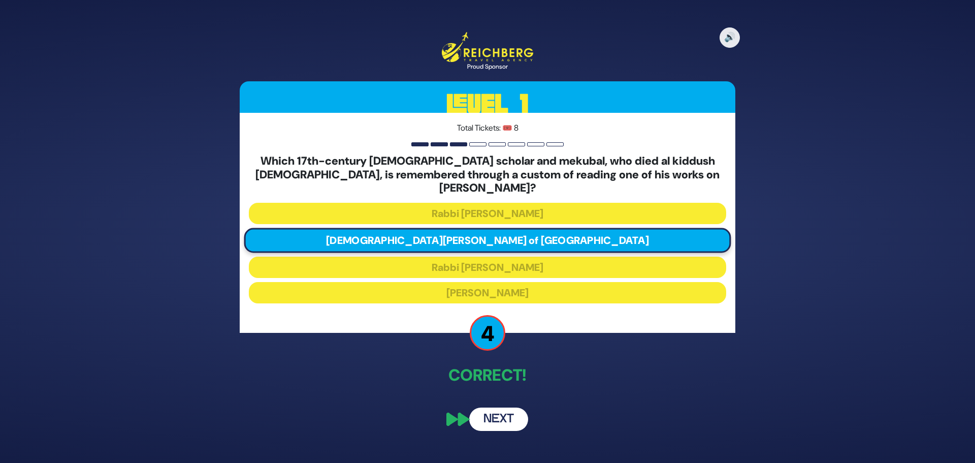
click at [500, 413] on button "Next" at bounding box center [498, 418] width 59 height 23
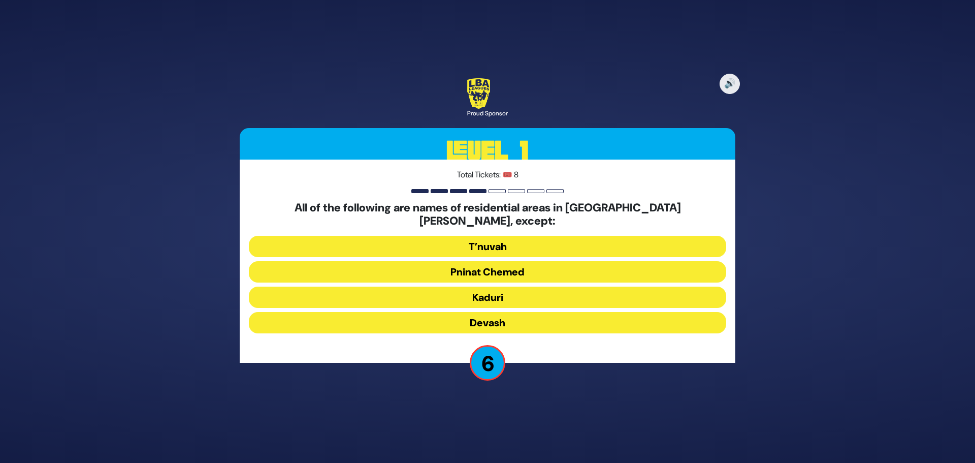
click at [504, 317] on button "Devash" at bounding box center [487, 322] width 477 height 21
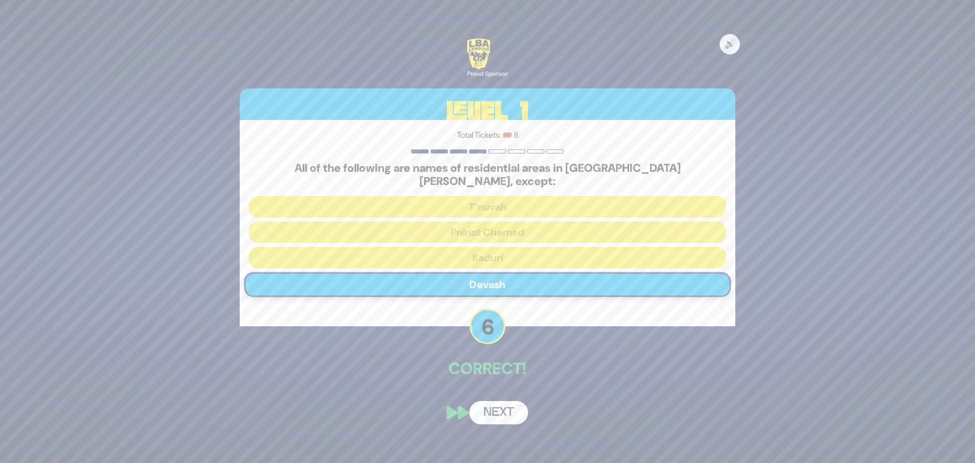
click at [506, 408] on button "Next" at bounding box center [498, 412] width 59 height 23
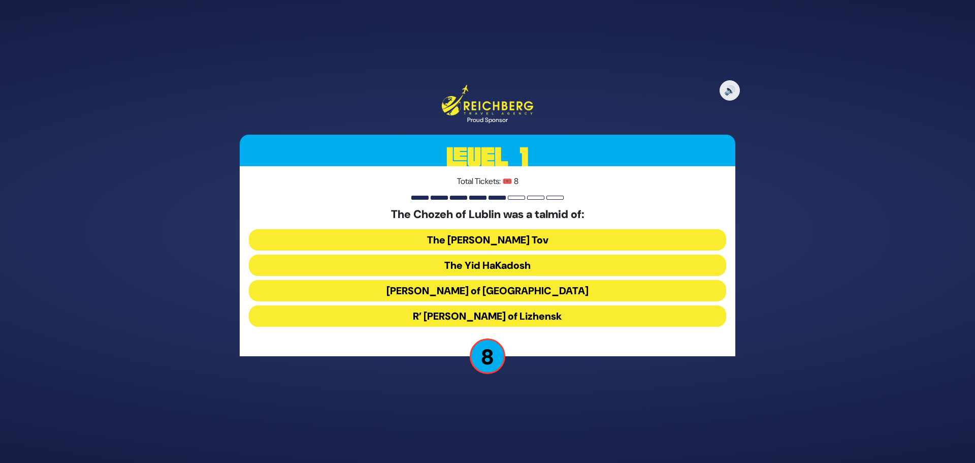
click at [551, 237] on button "The Baal Shem Tov" at bounding box center [487, 239] width 477 height 21
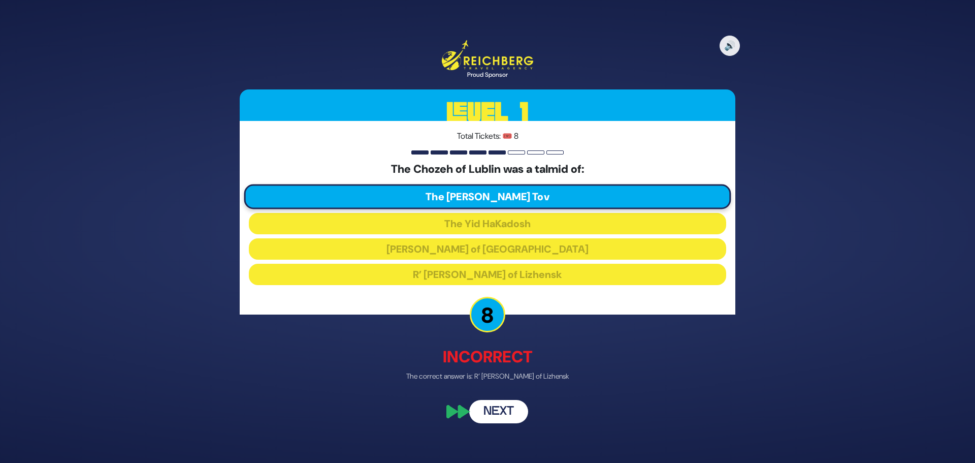
click at [516, 413] on button "Next" at bounding box center [498, 410] width 59 height 23
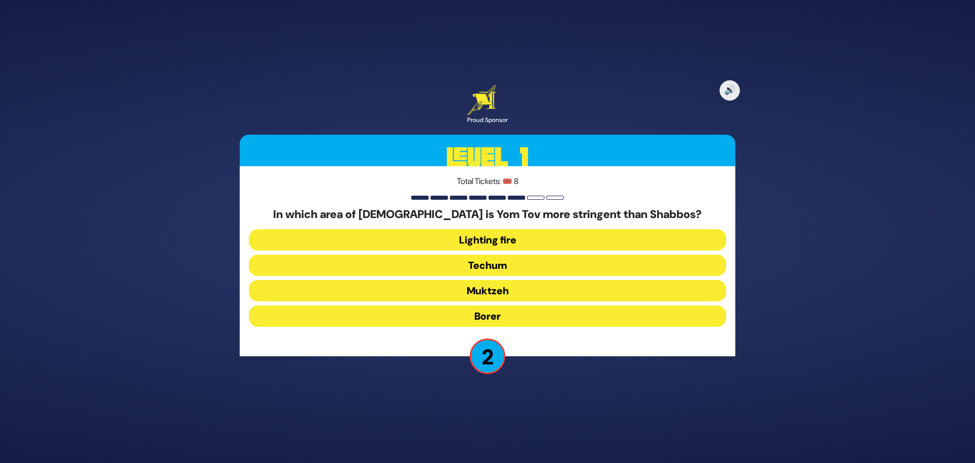
click at [499, 318] on button "Borer" at bounding box center [487, 315] width 477 height 21
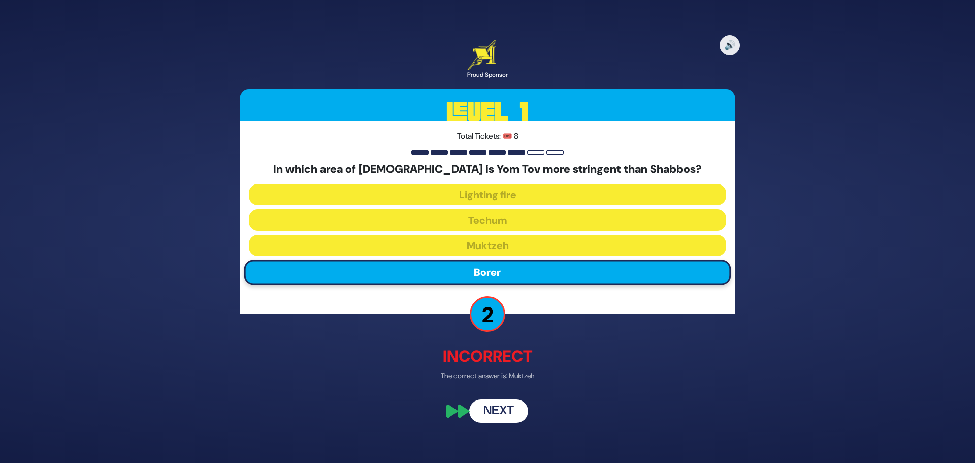
click at [500, 403] on button "Next" at bounding box center [498, 411] width 59 height 23
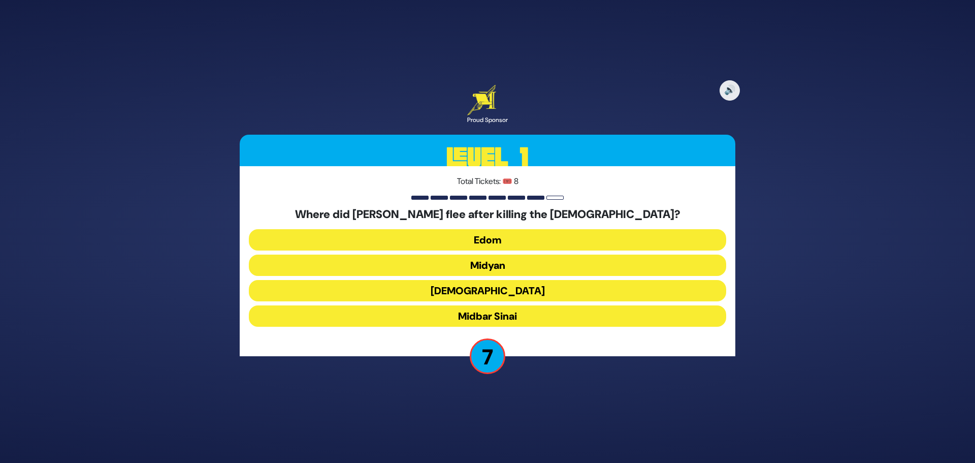
click at [506, 265] on button "Midyan" at bounding box center [487, 264] width 477 height 21
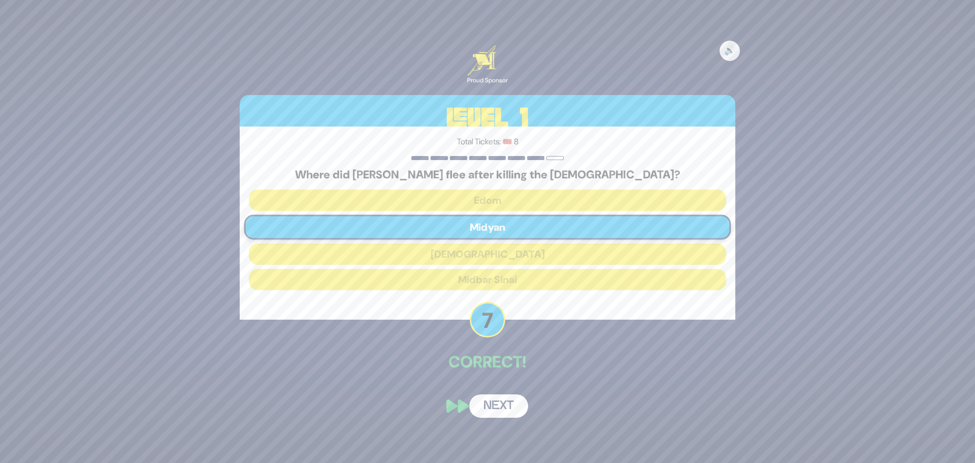
click at [503, 402] on button "Next" at bounding box center [498, 405] width 59 height 23
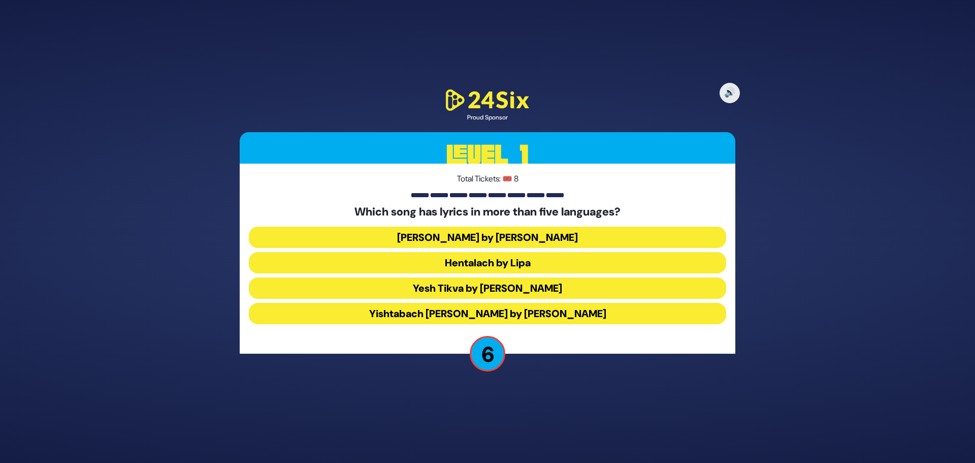
click at [505, 266] on button "Hentalach by Lipa" at bounding box center [487, 262] width 477 height 21
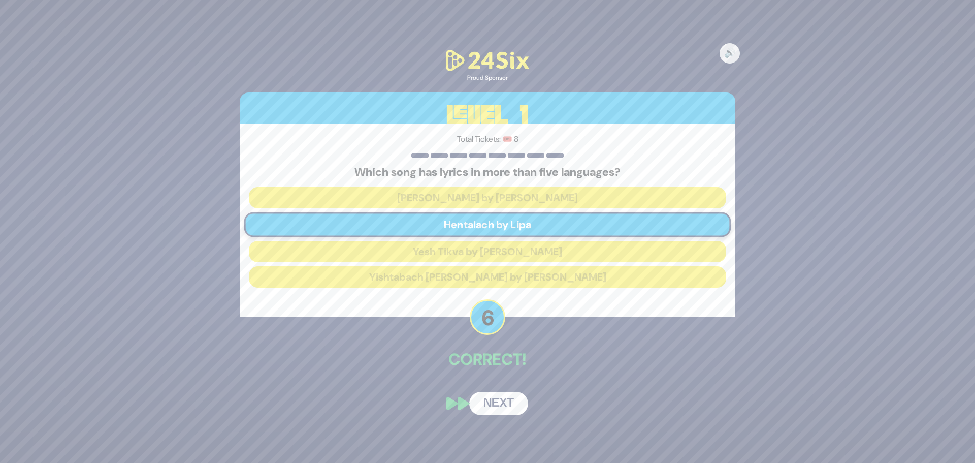
click at [511, 396] on button "Next" at bounding box center [498, 403] width 59 height 23
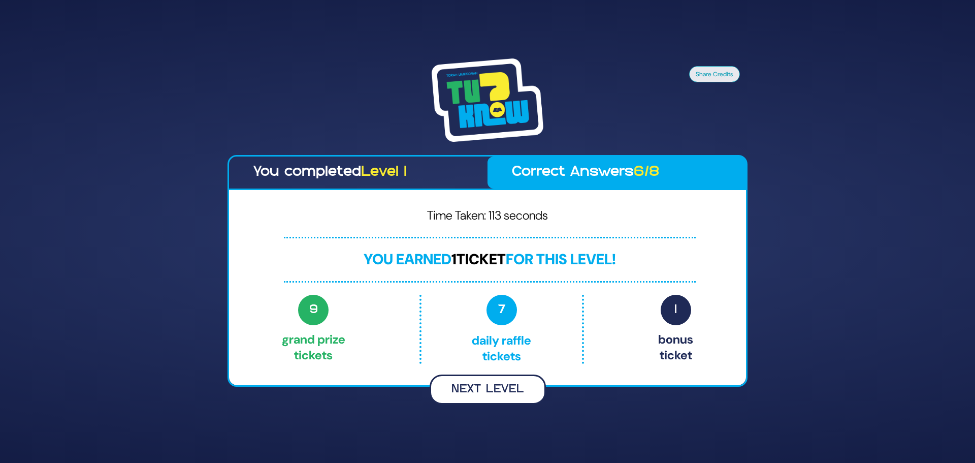
click at [498, 390] on button "Next Level" at bounding box center [488, 389] width 116 height 30
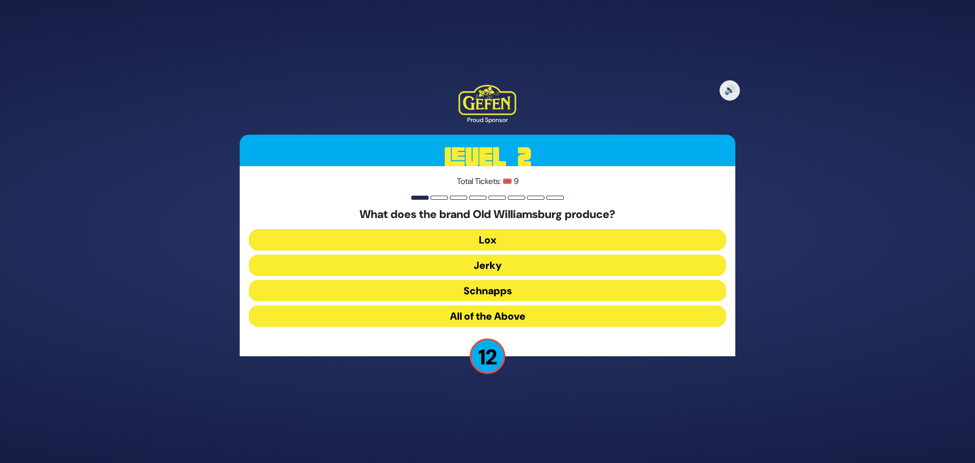
click at [513, 291] on button "Schnapps" at bounding box center [487, 290] width 477 height 21
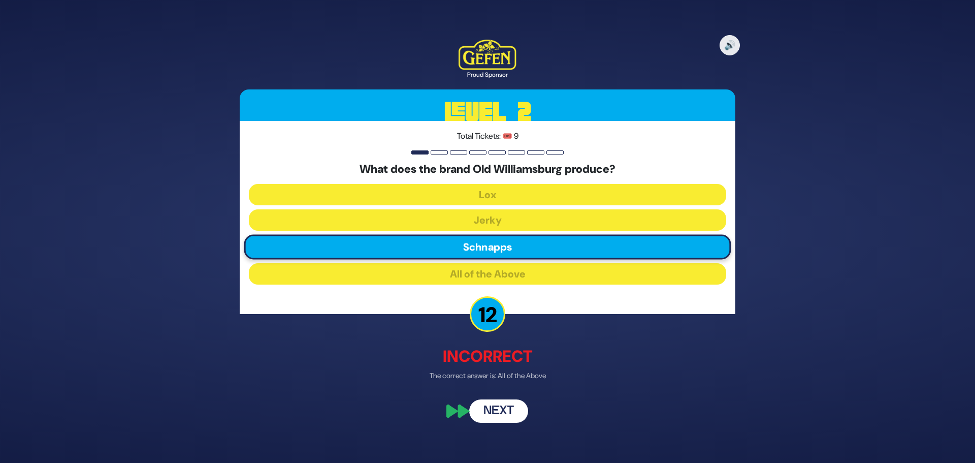
click at [498, 415] on button "Next" at bounding box center [498, 411] width 59 height 23
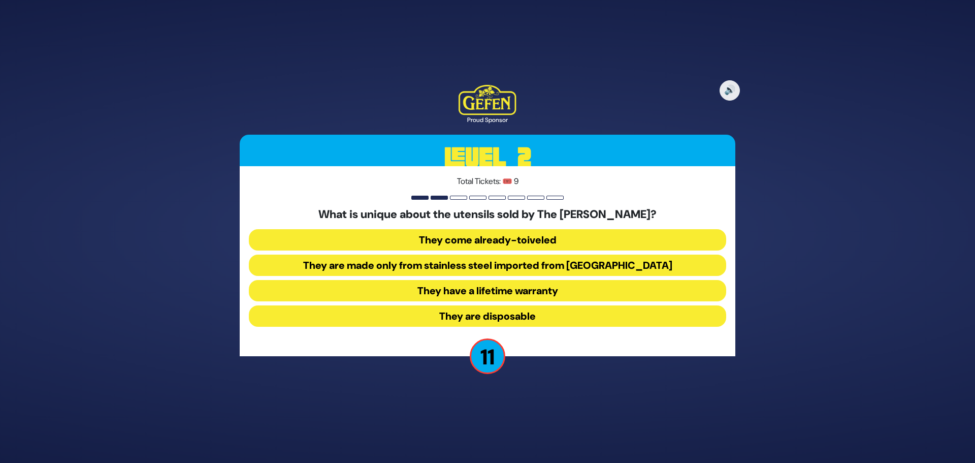
click at [547, 238] on button "They come already-toiveled" at bounding box center [487, 239] width 477 height 21
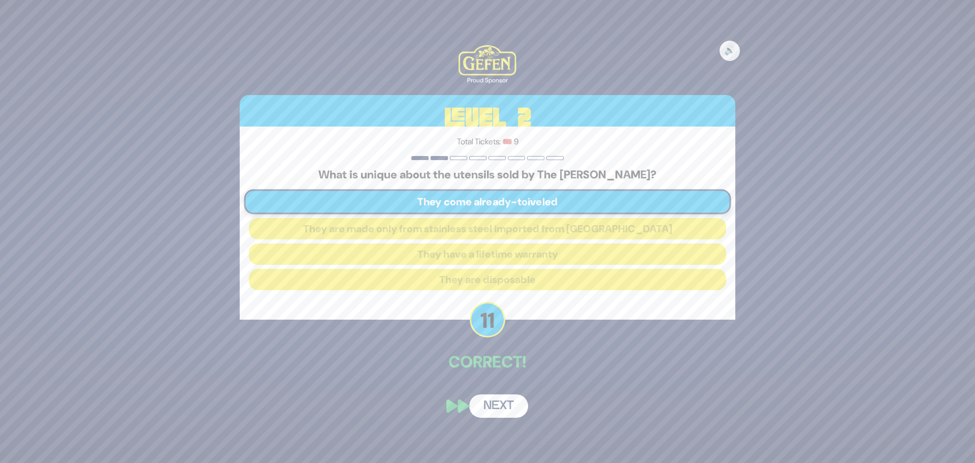
click at [498, 411] on button "Next" at bounding box center [498, 405] width 59 height 23
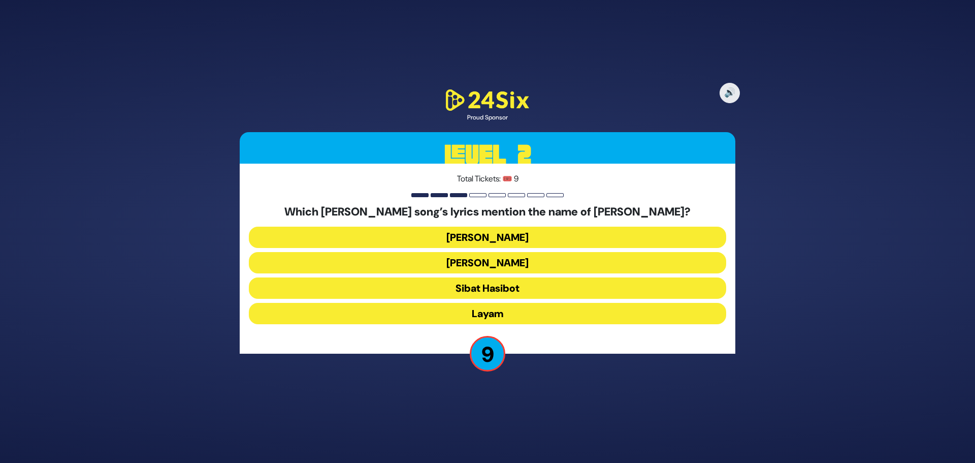
click at [530, 258] on button "Keter Melucha" at bounding box center [487, 262] width 477 height 21
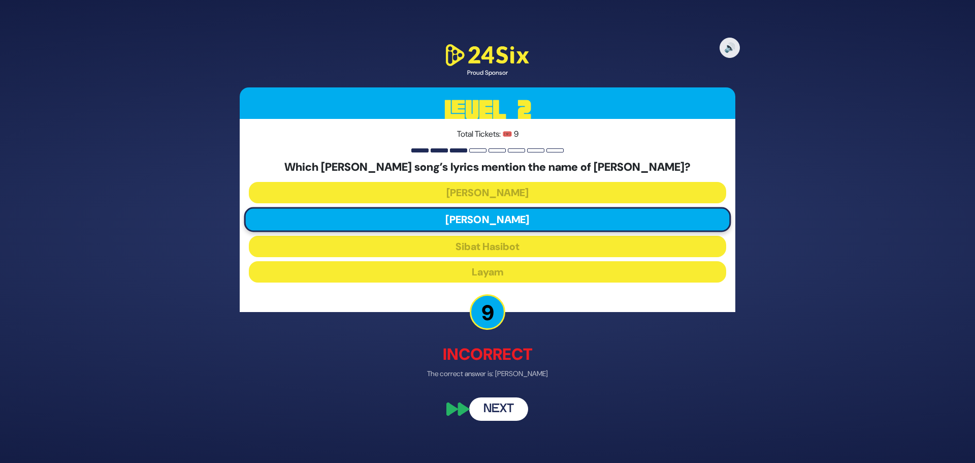
click at [508, 413] on button "Next" at bounding box center [498, 408] width 59 height 23
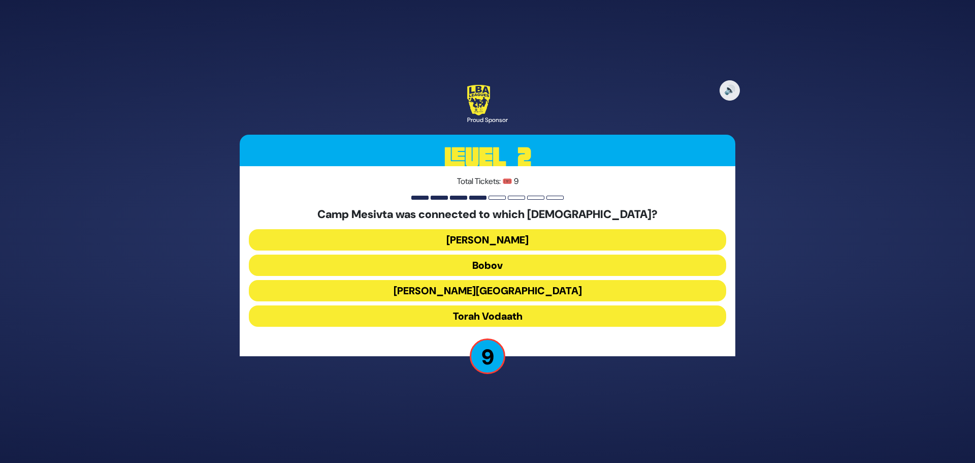
click at [510, 310] on button "Torah Vodaath" at bounding box center [487, 315] width 477 height 21
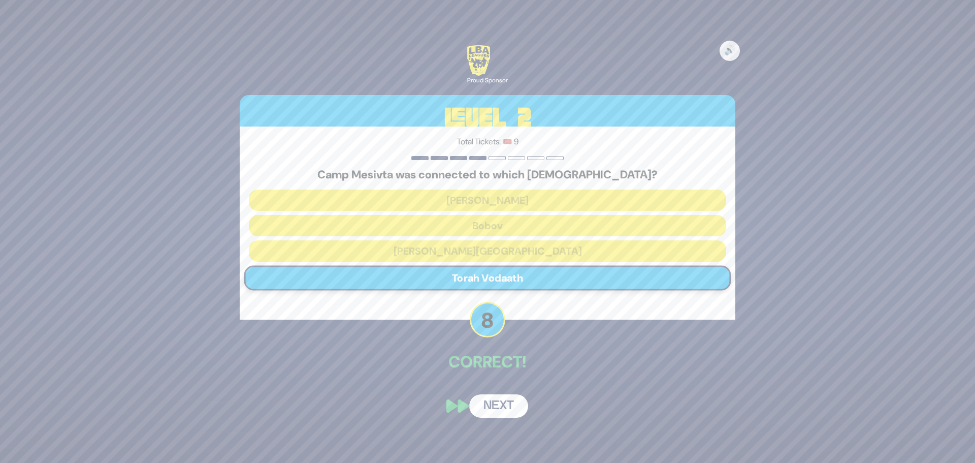
click at [506, 408] on button "Next" at bounding box center [498, 405] width 59 height 23
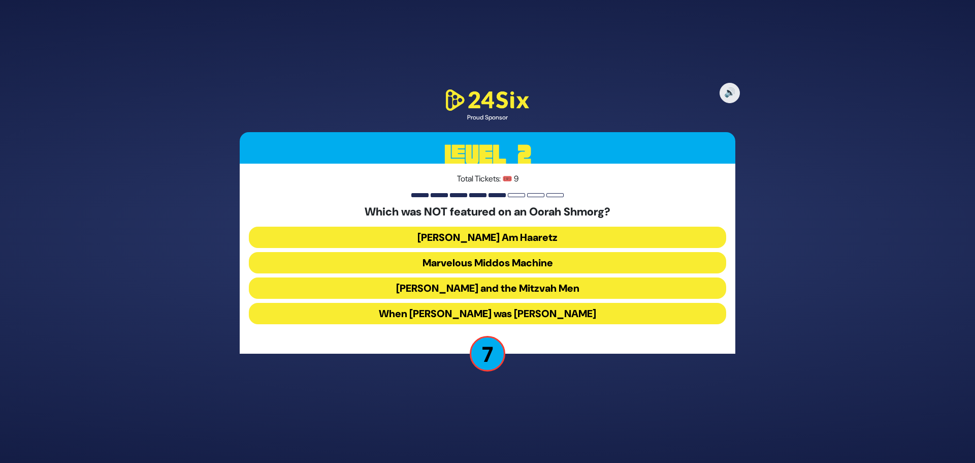
click at [555, 282] on button "Uncle Moishy and the Mitzvah Men" at bounding box center [487, 287] width 477 height 21
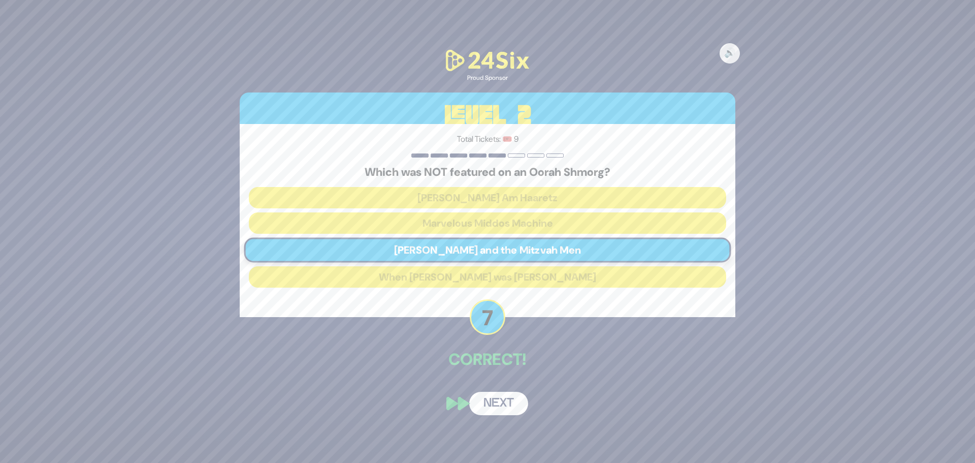
click at [501, 407] on button "Next" at bounding box center [498, 403] width 59 height 23
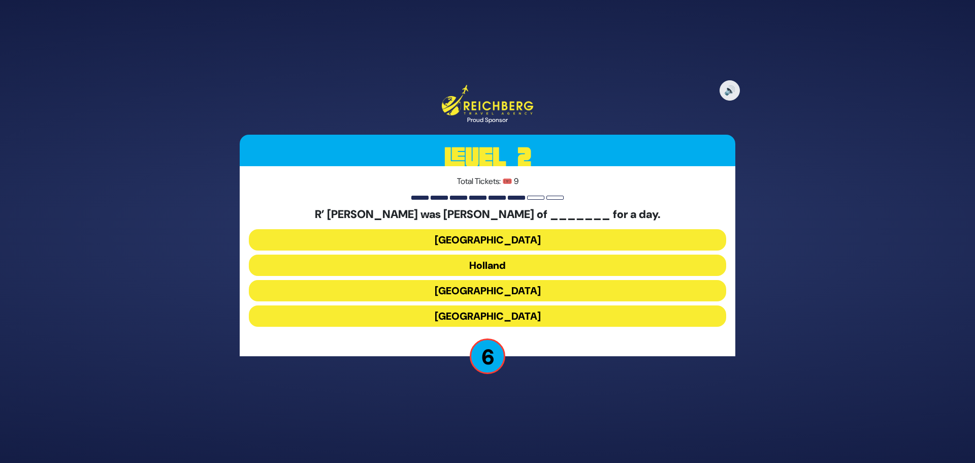
click at [511, 286] on button "Spain" at bounding box center [487, 290] width 477 height 21
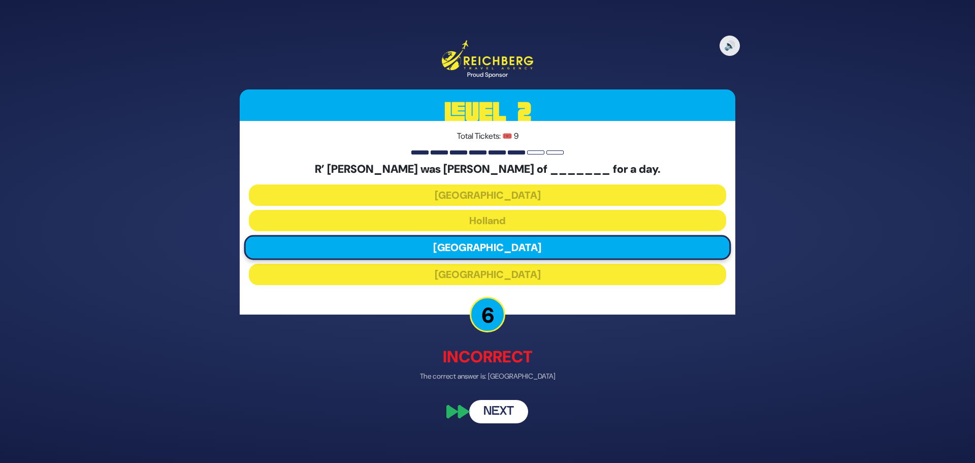
click at [489, 406] on button "Next" at bounding box center [498, 410] width 59 height 23
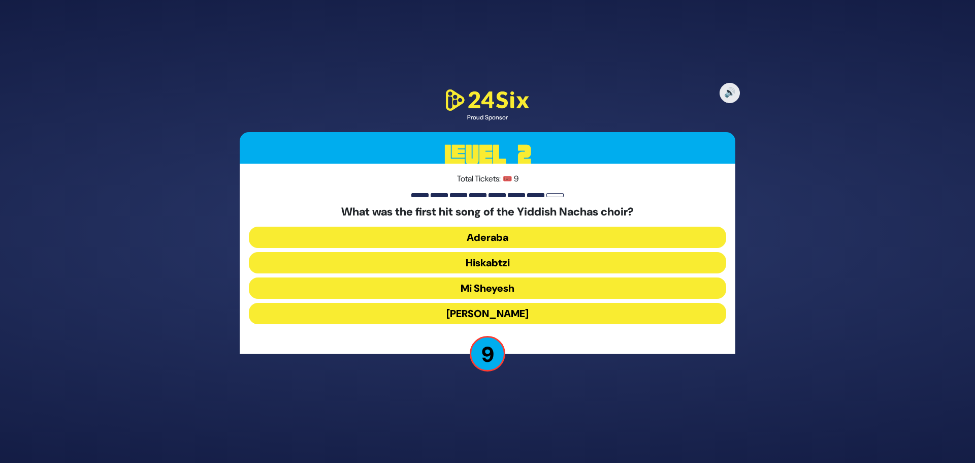
click at [517, 288] on button "Mi Sheyesh" at bounding box center [487, 287] width 477 height 21
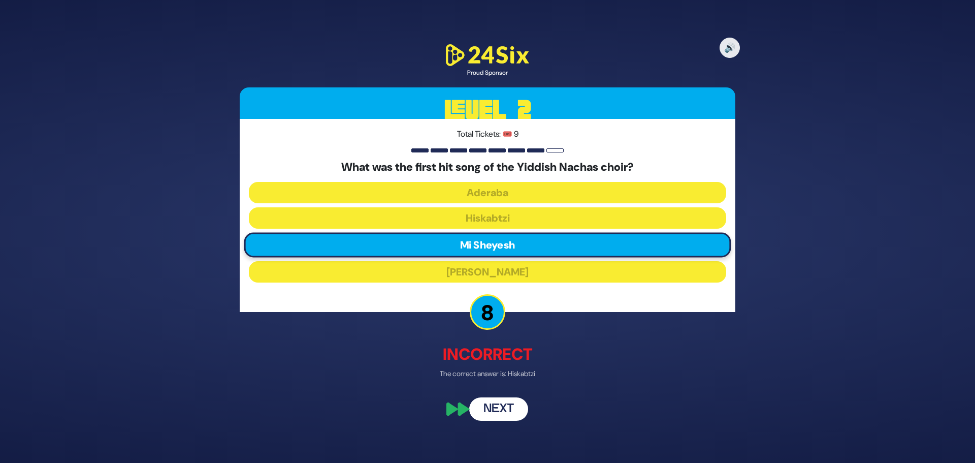
click at [502, 407] on button "Next" at bounding box center [498, 408] width 59 height 23
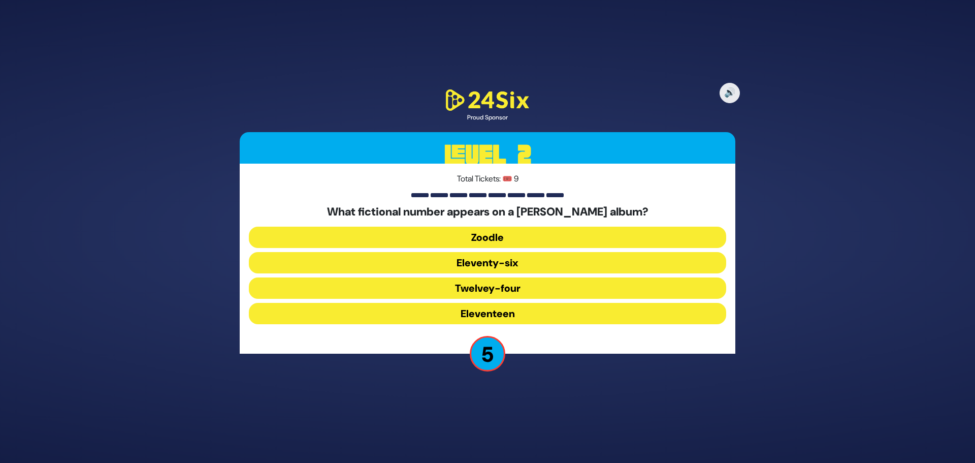
click at [527, 316] on button "Eleventeen" at bounding box center [487, 313] width 477 height 21
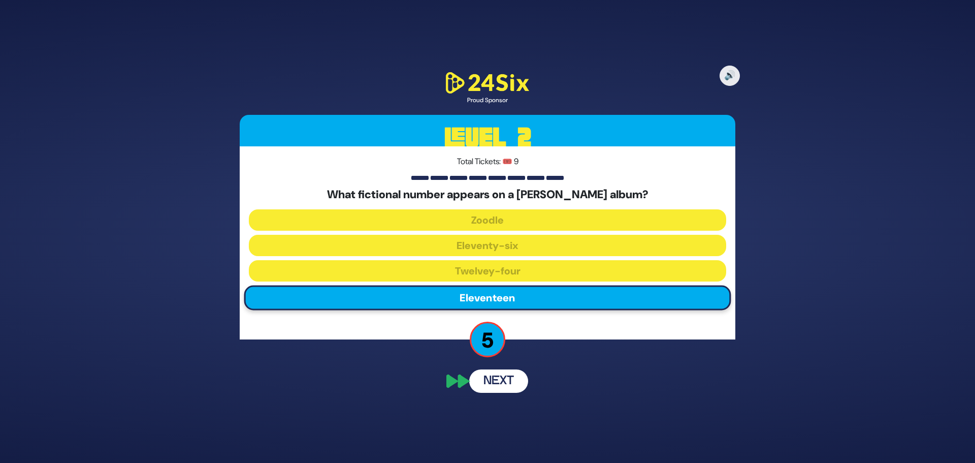
click at [506, 386] on button "Next" at bounding box center [498, 380] width 59 height 23
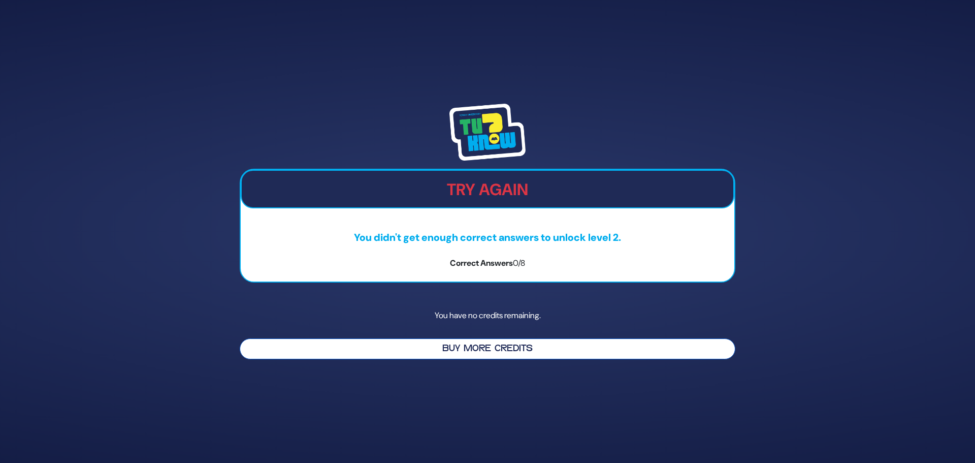
click at [544, 352] on button "Buy More Credits" at bounding box center [488, 348] width 496 height 21
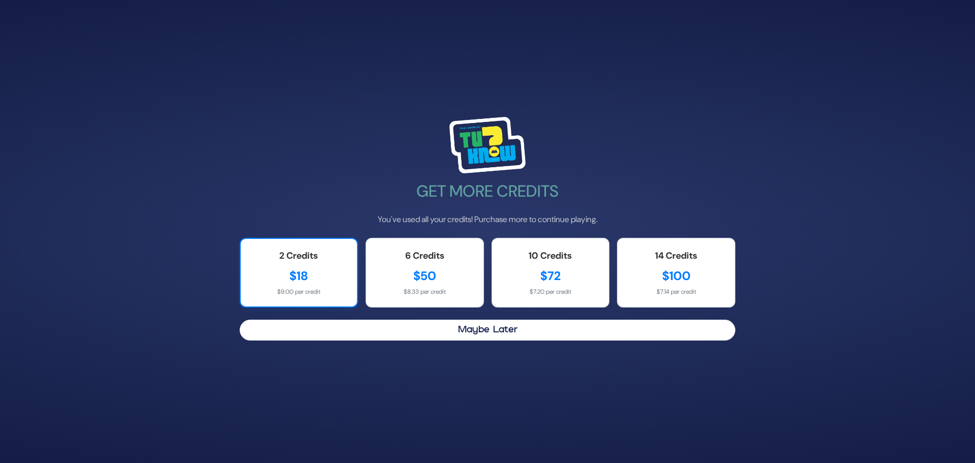
click at [346, 280] on div "$18" at bounding box center [299, 276] width 96 height 18
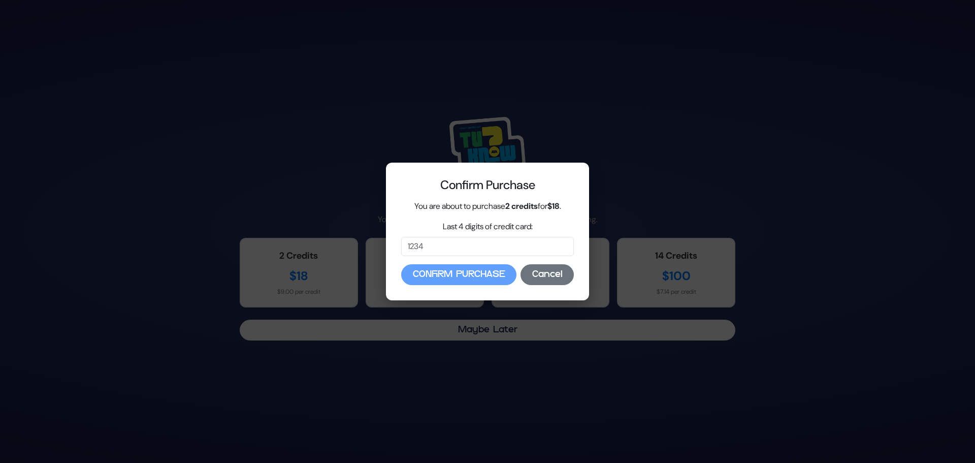
click at [541, 277] on button "Cancel" at bounding box center [547, 274] width 53 height 21
